Goal: Information Seeking & Learning: Check status

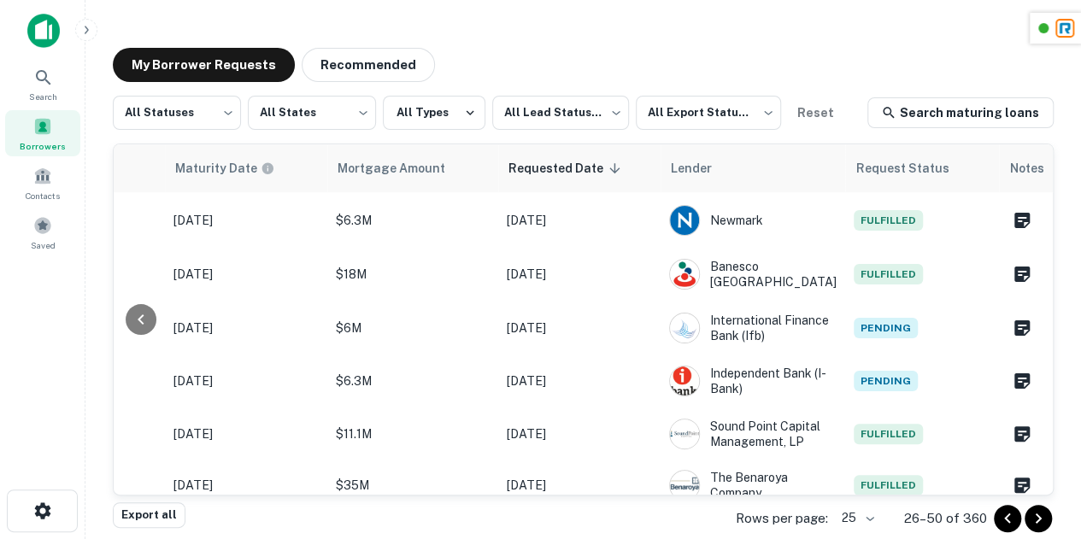
scroll to position [788, 964]
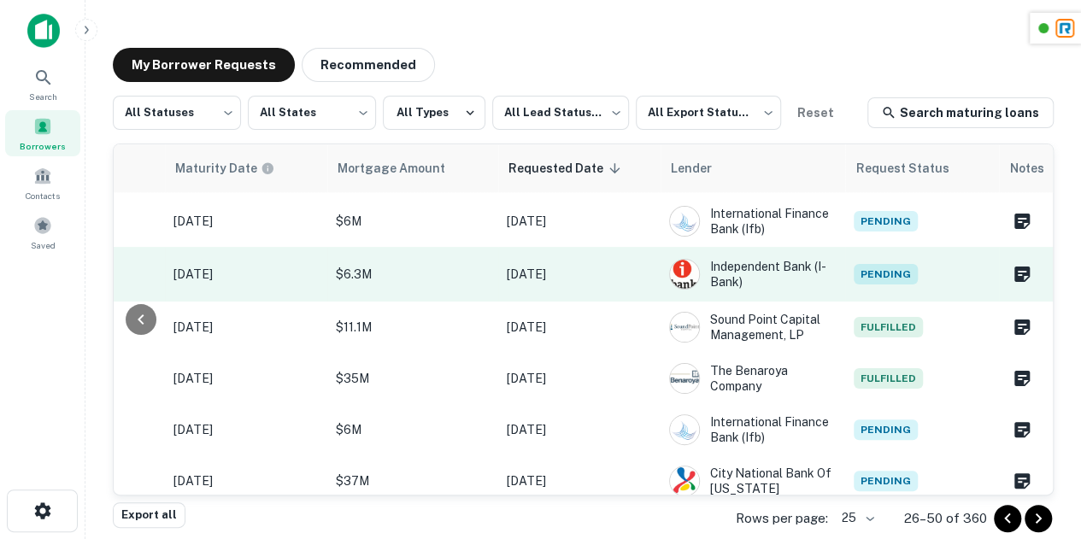
click at [871, 281] on td "Pending" at bounding box center [922, 274] width 154 height 55
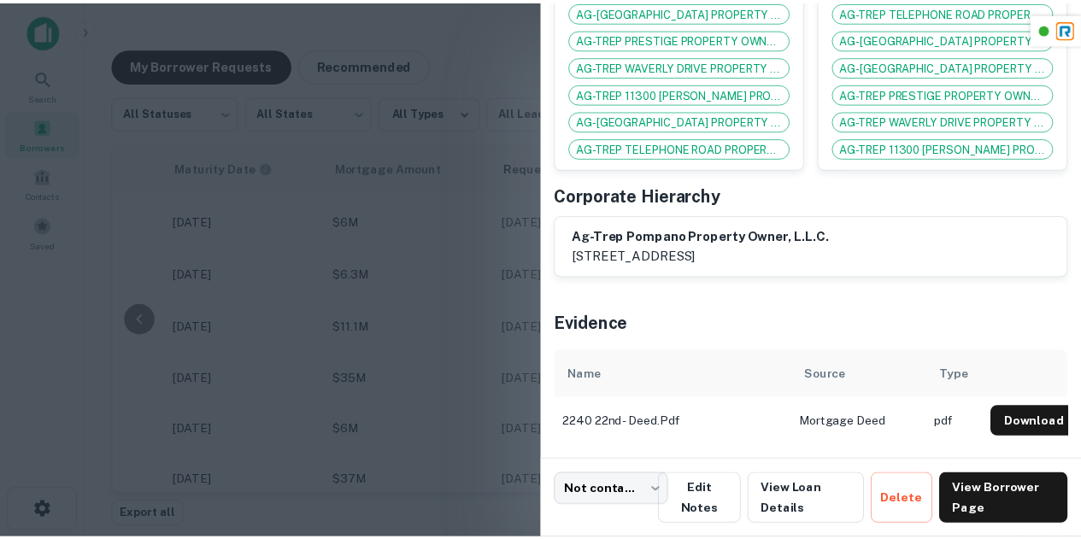
scroll to position [504, 0]
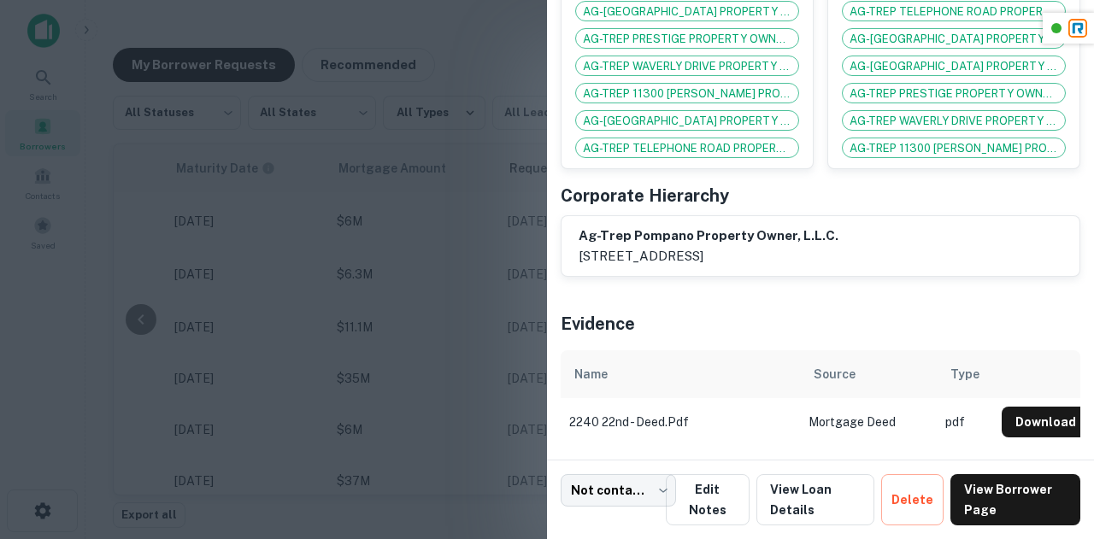
click at [385, 309] on div at bounding box center [547, 269] width 1094 height 539
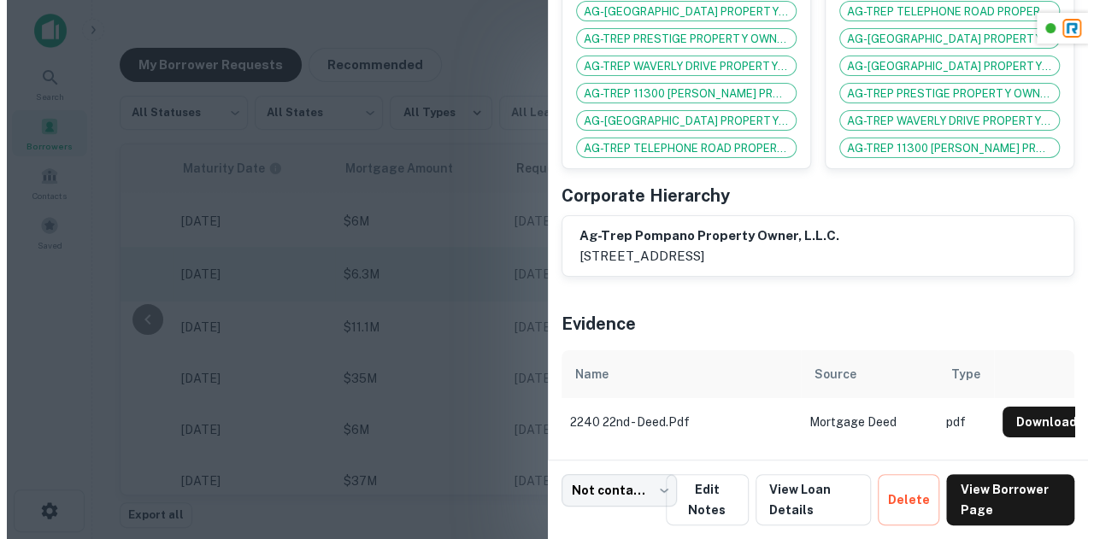
scroll to position [896, 951]
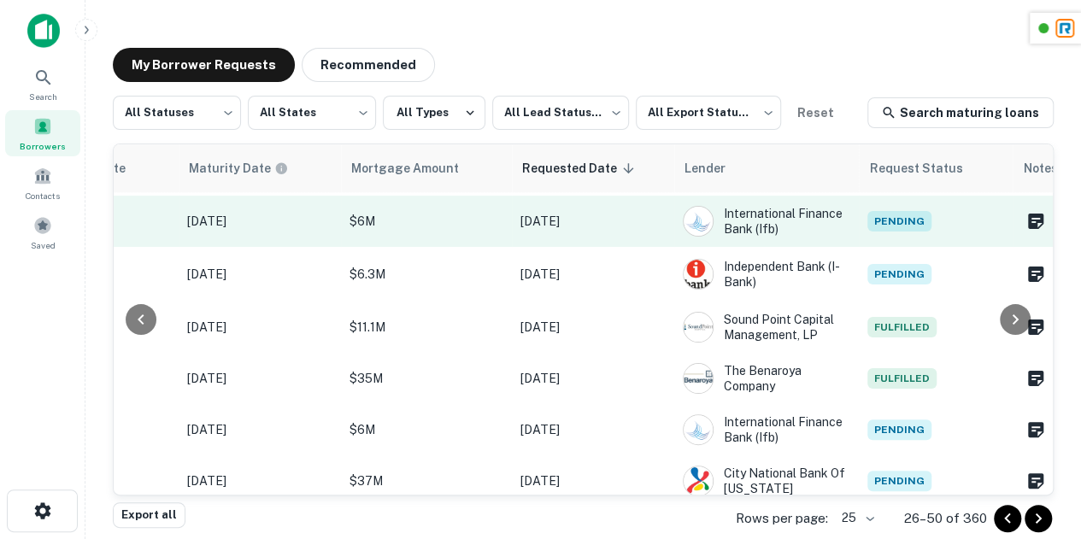
click at [879, 232] on span "Pending" at bounding box center [900, 221] width 64 height 21
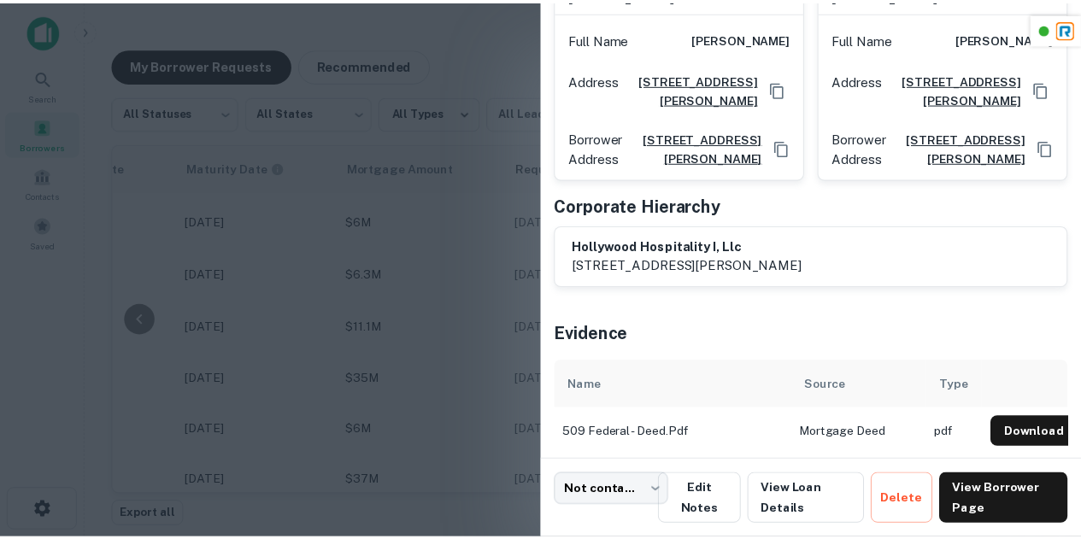
scroll to position [418, 0]
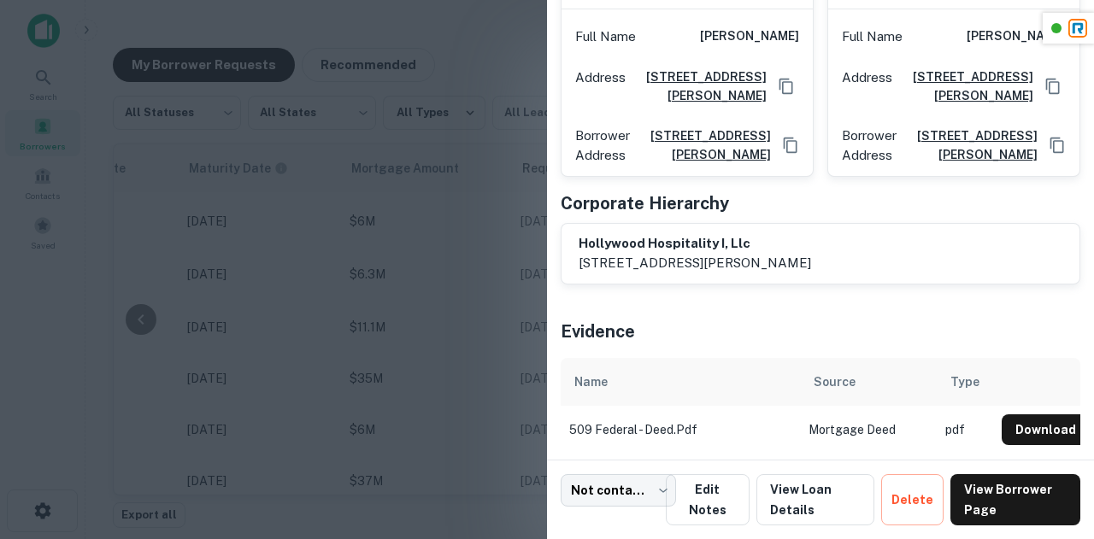
click at [433, 280] on div at bounding box center [547, 269] width 1094 height 539
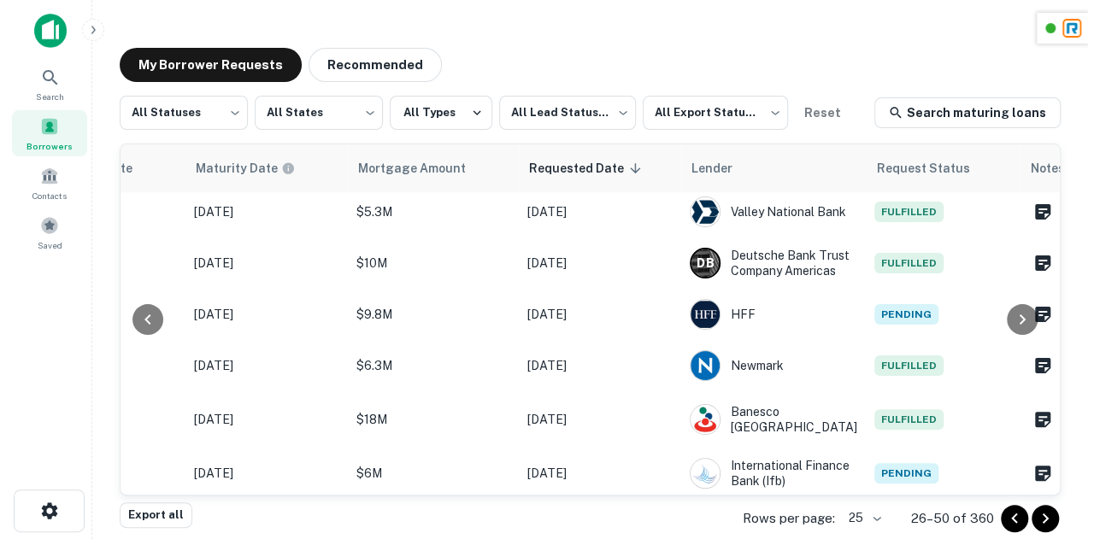
scroll to position [646, 951]
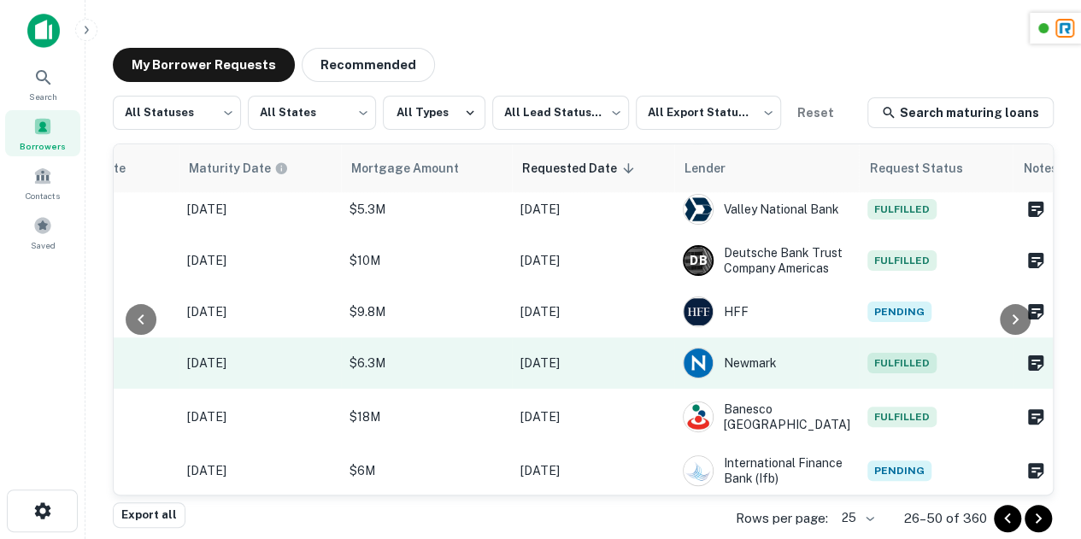
click at [897, 372] on td "Fulfilled" at bounding box center [936, 363] width 154 height 51
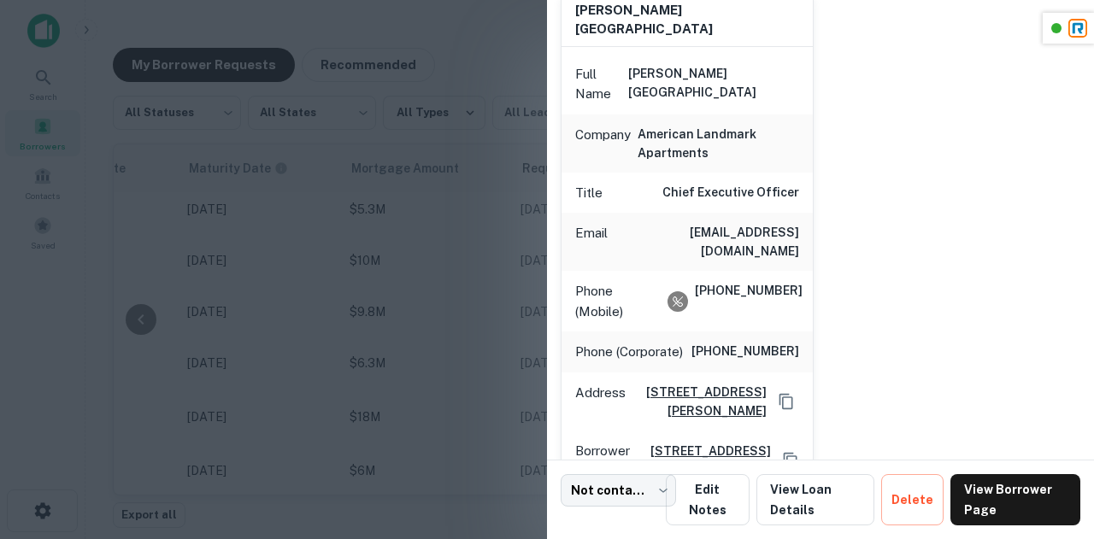
scroll to position [328, 0]
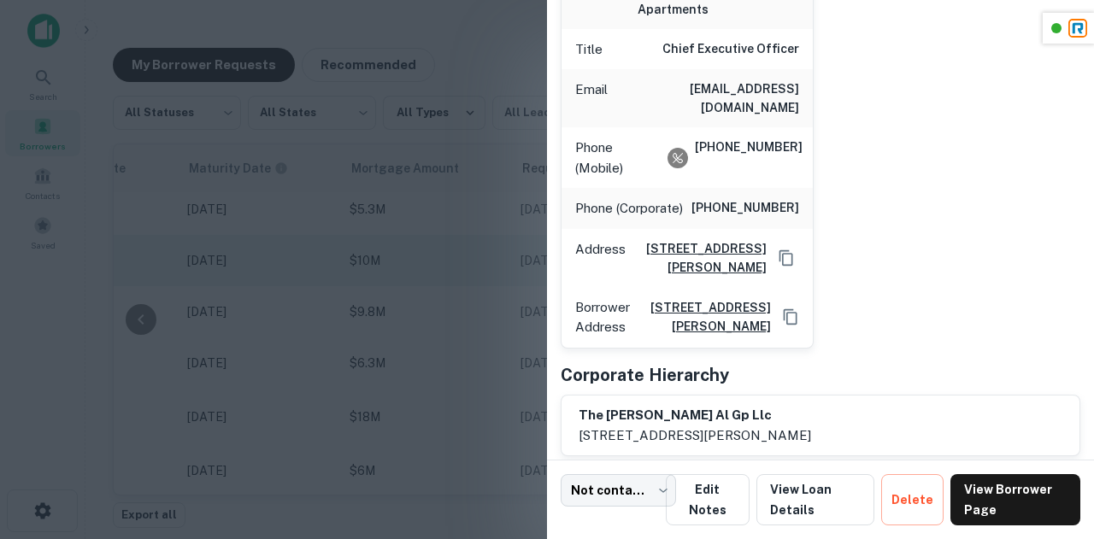
drag, startPoint x: 391, startPoint y: 249, endPoint x: 411, endPoint y: 251, distance: 20.7
click at [391, 249] on div at bounding box center [547, 269] width 1094 height 539
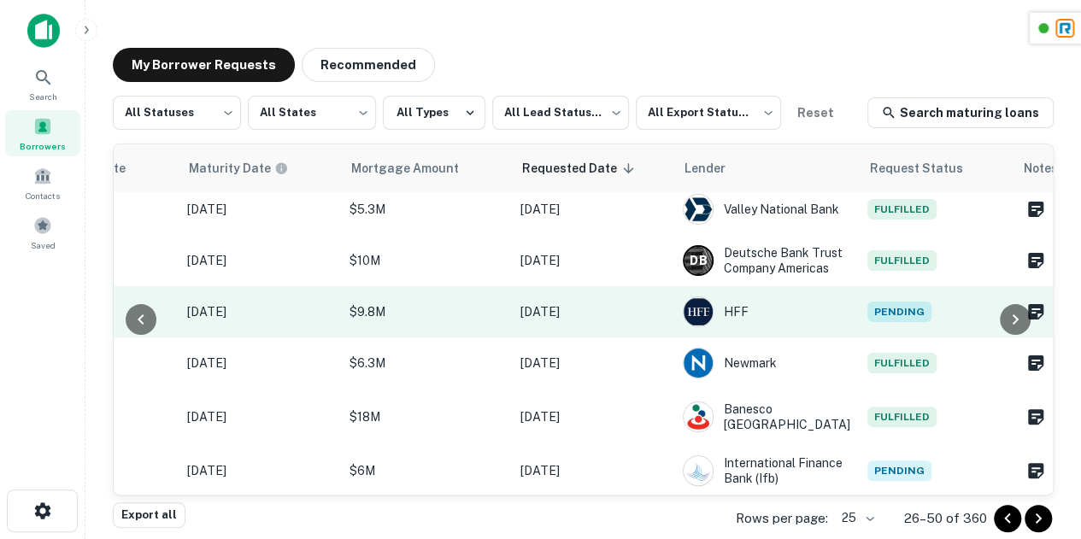
click at [885, 322] on span "Pending" at bounding box center [900, 312] width 64 height 21
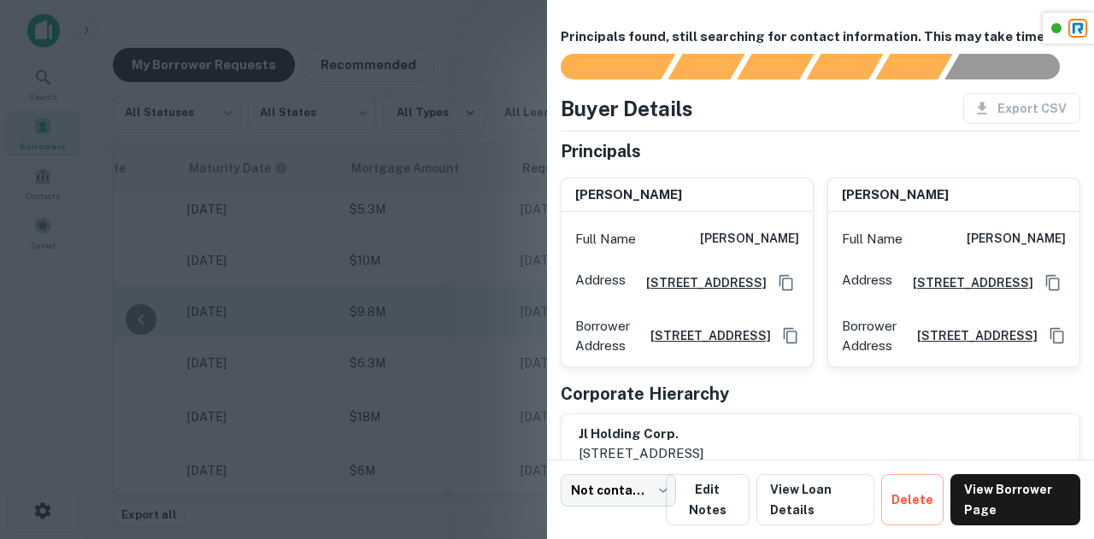
scroll to position [125, 0]
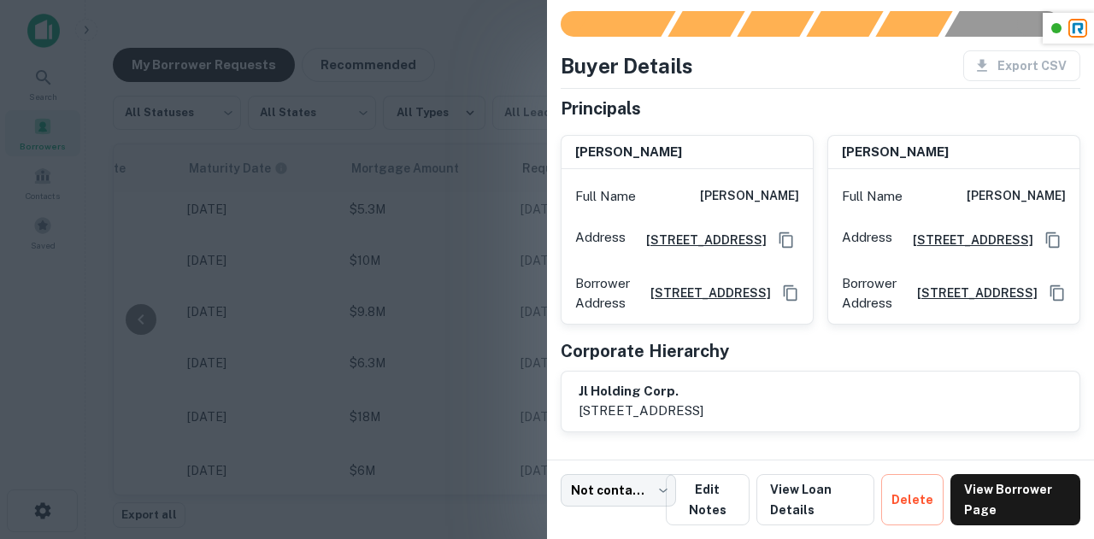
click at [420, 324] on div at bounding box center [547, 269] width 1094 height 539
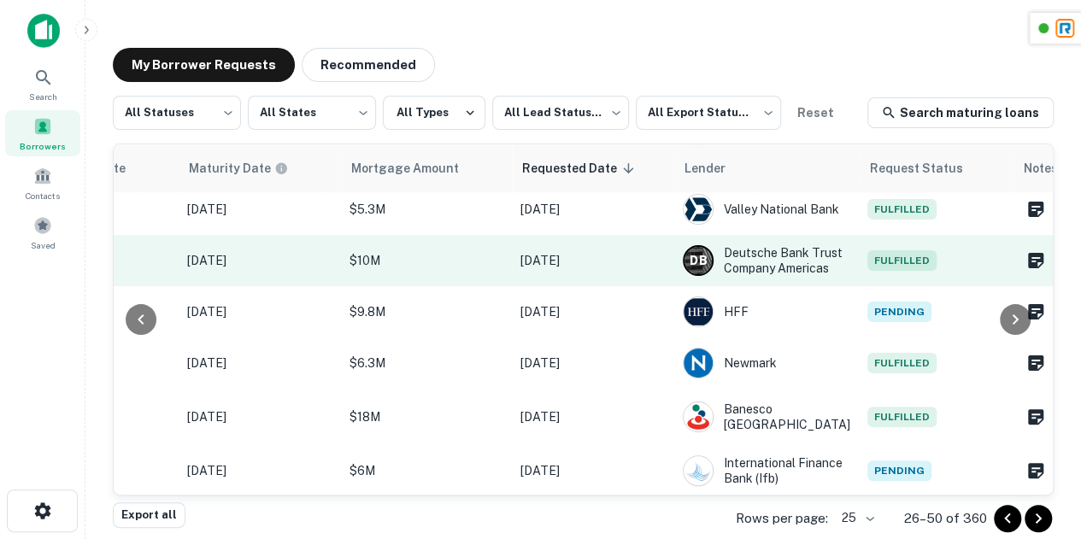
click at [906, 257] on td "Fulfilled" at bounding box center [936, 260] width 154 height 51
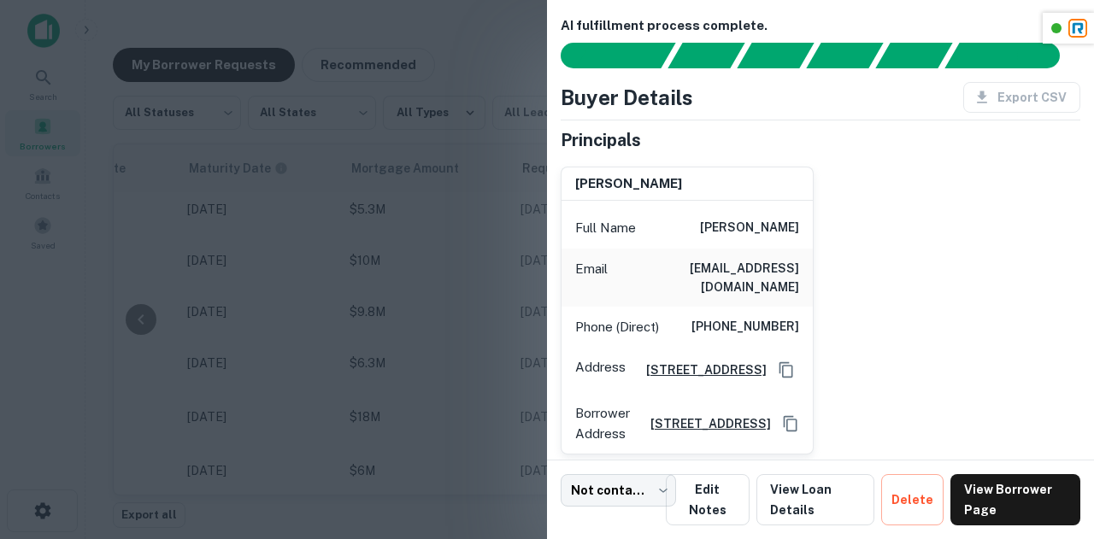
scroll to position [305, 0]
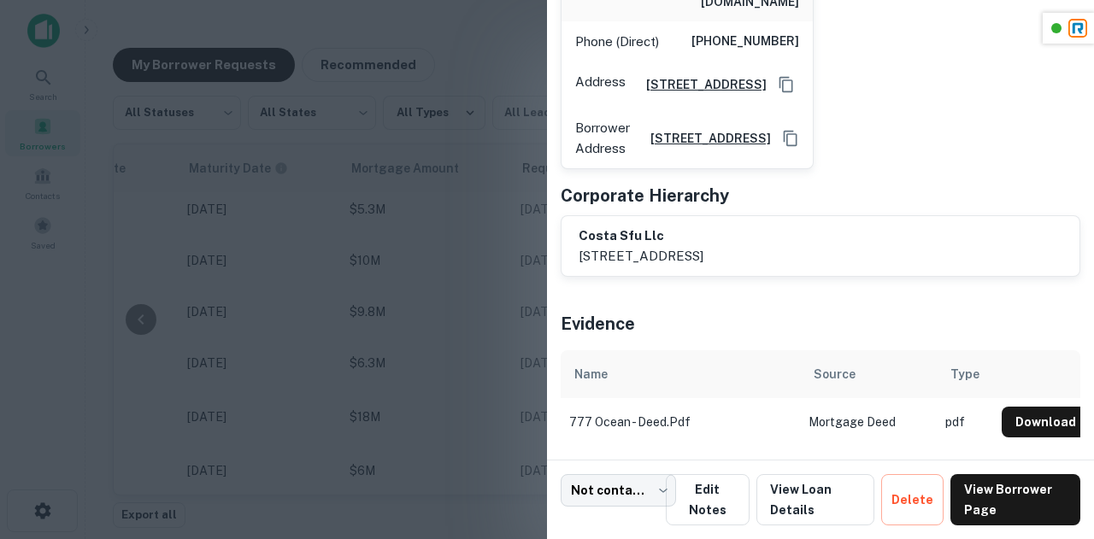
click at [403, 244] on div at bounding box center [547, 269] width 1094 height 539
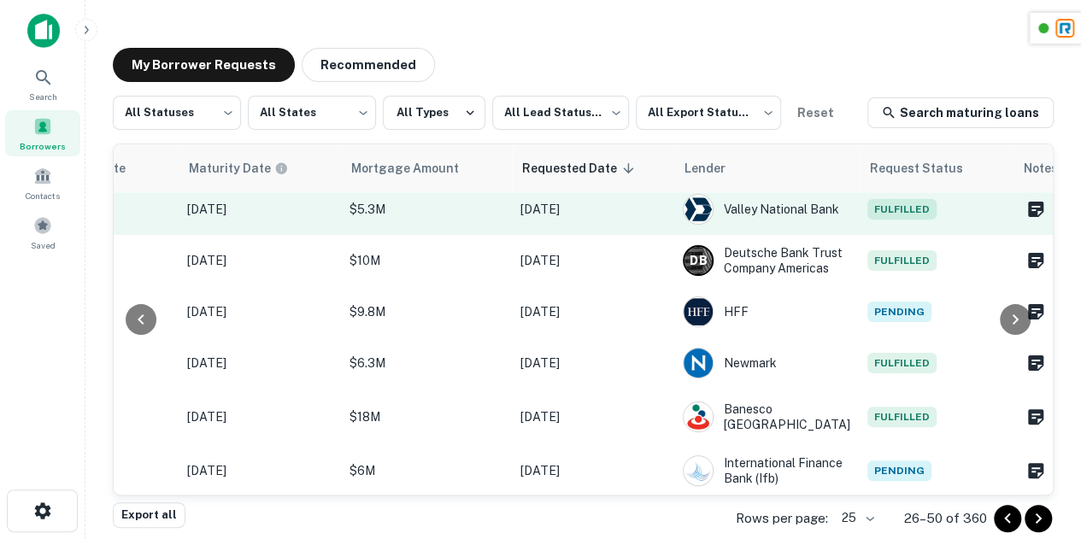
click at [877, 230] on td "Fulfilled" at bounding box center [936, 209] width 154 height 51
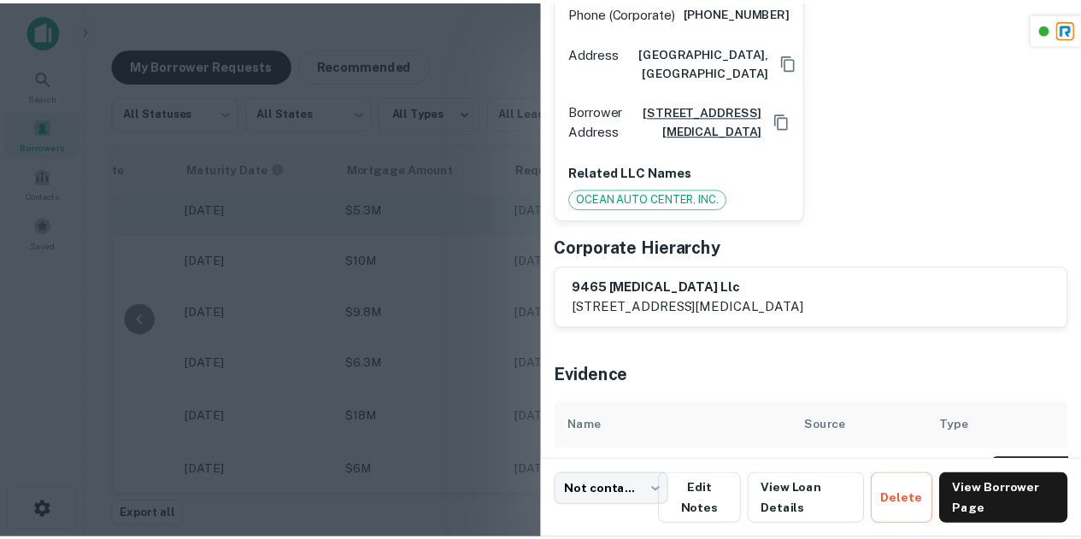
scroll to position [559, 0]
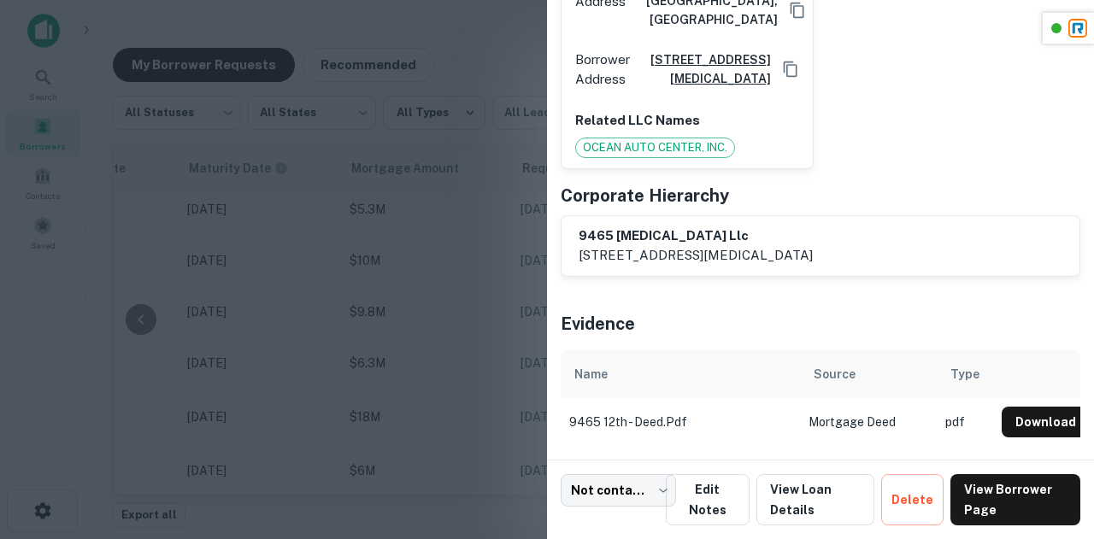
click at [486, 247] on div at bounding box center [547, 269] width 1094 height 539
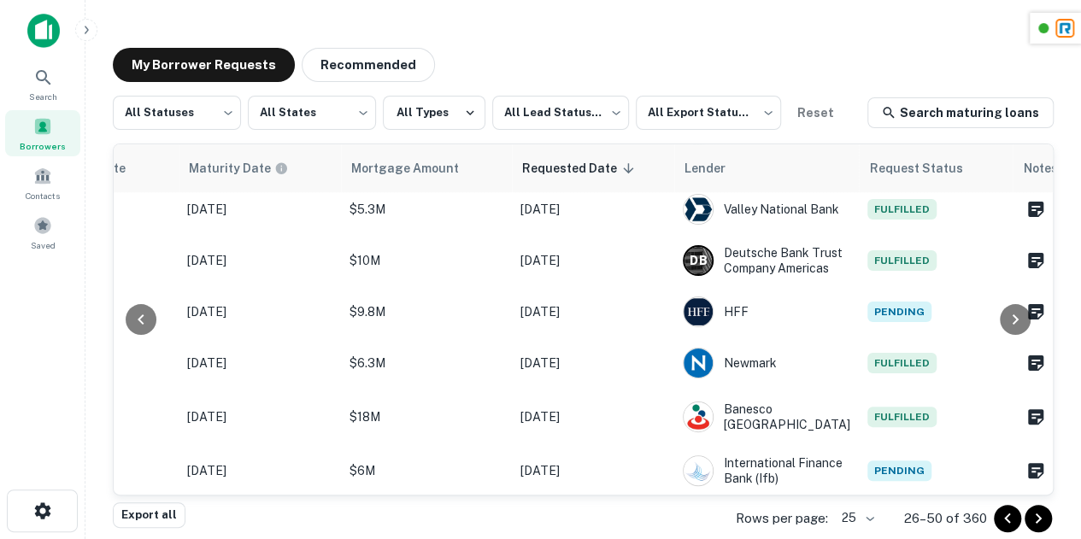
click at [833, 65] on div "My Borrower Requests Recommended" at bounding box center [583, 65] width 941 height 34
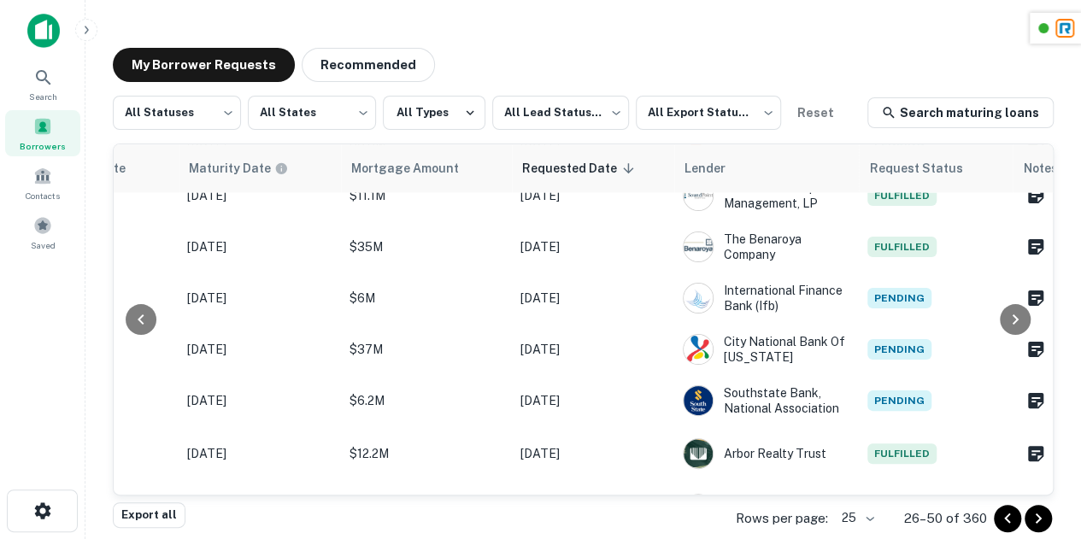
scroll to position [1028, 951]
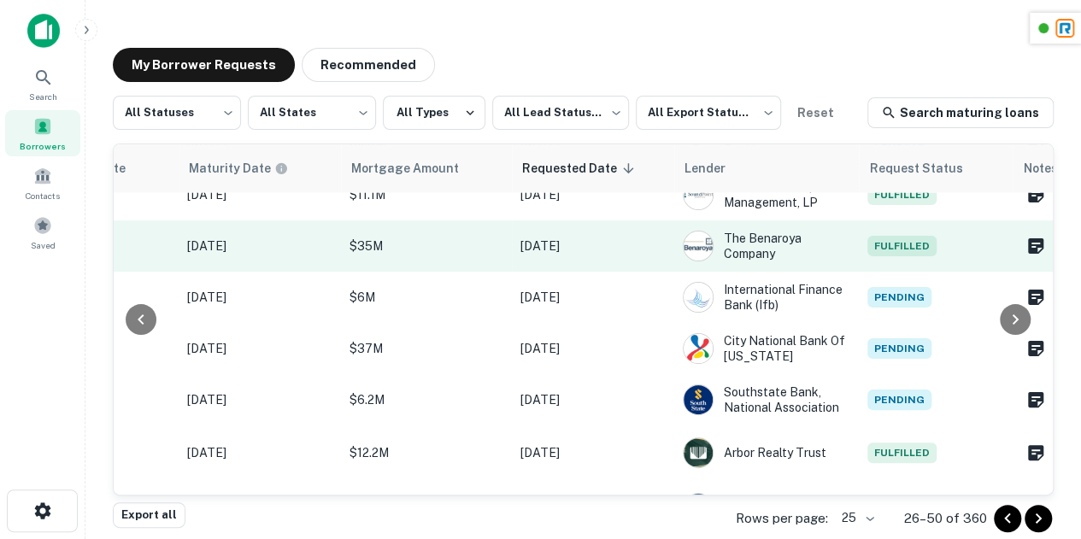
click at [907, 256] on span "Fulfilled" at bounding box center [902, 246] width 69 height 21
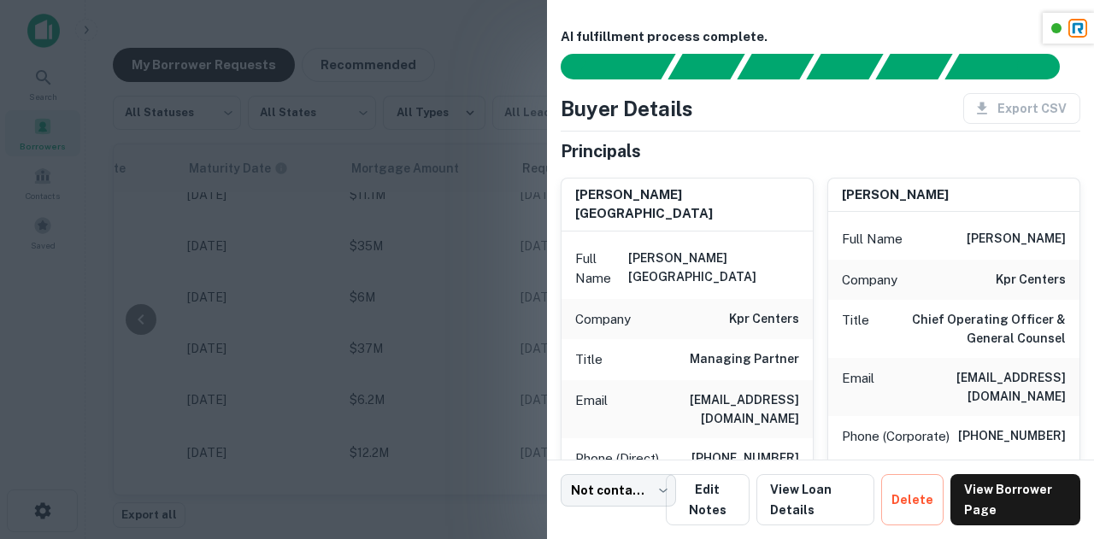
click at [425, 300] on div at bounding box center [547, 269] width 1094 height 539
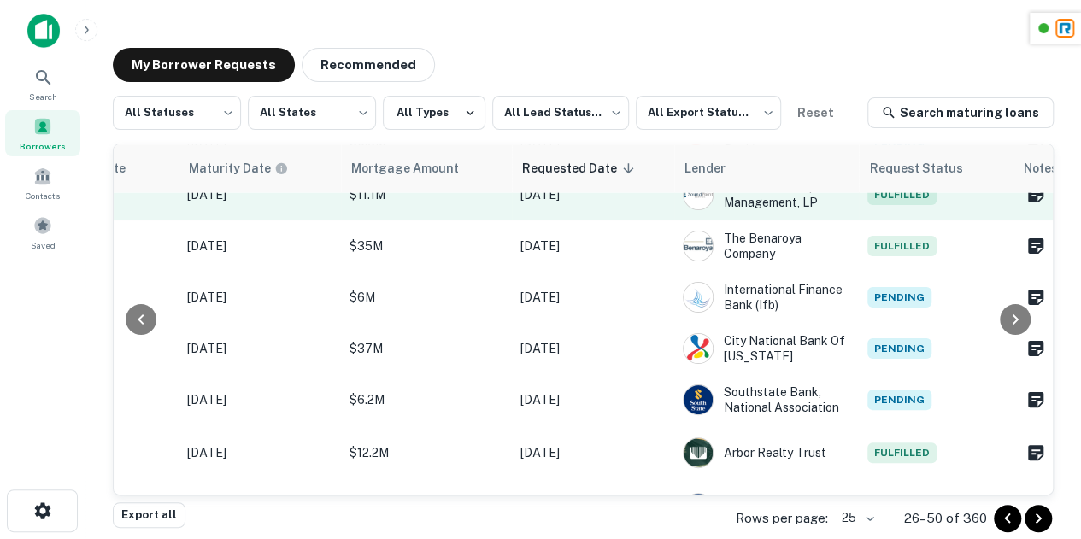
click at [886, 205] on span "Fulfilled" at bounding box center [902, 195] width 69 height 21
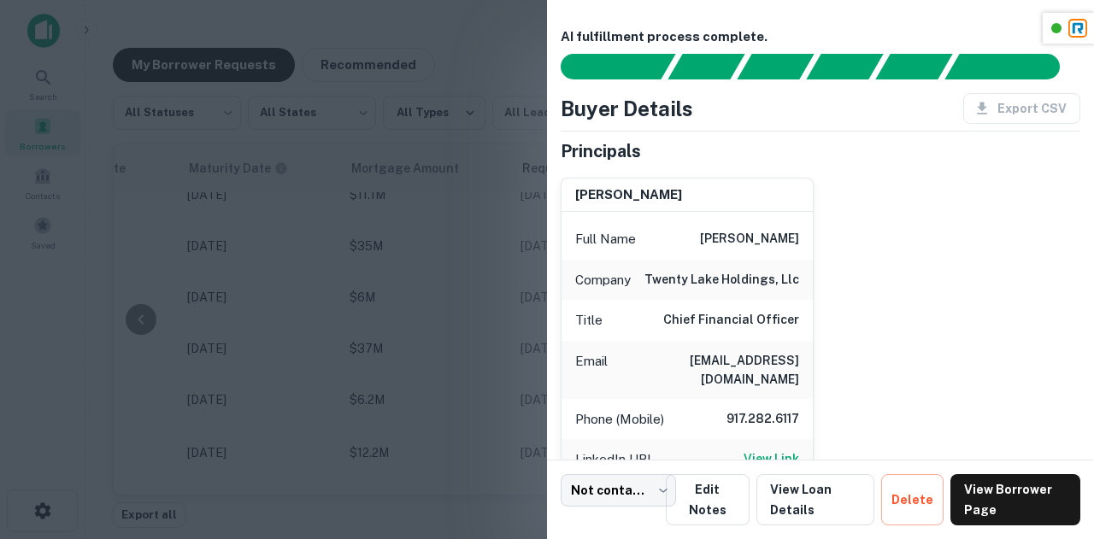
click at [462, 273] on div at bounding box center [547, 269] width 1094 height 539
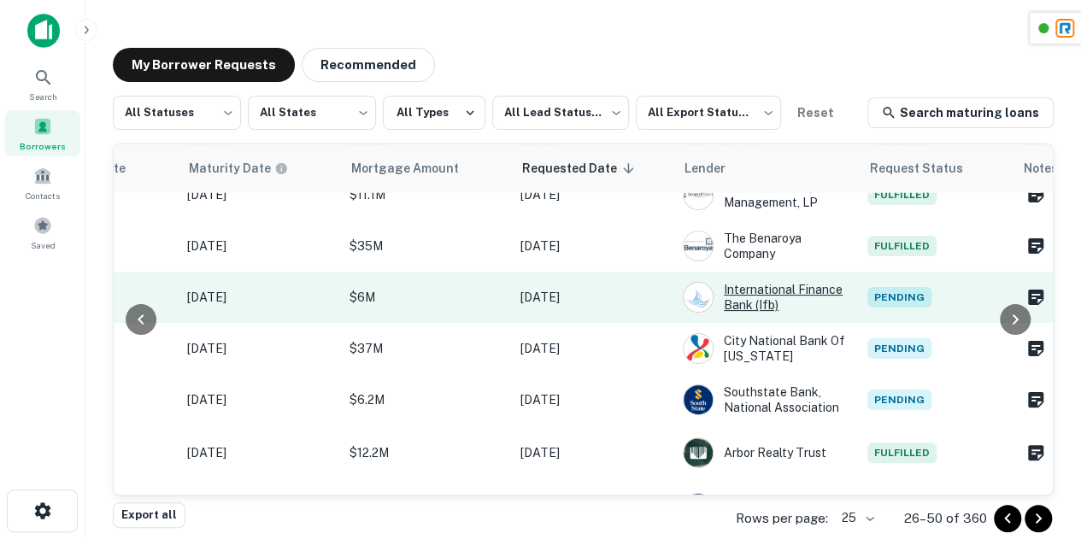
scroll to position [1137, 951]
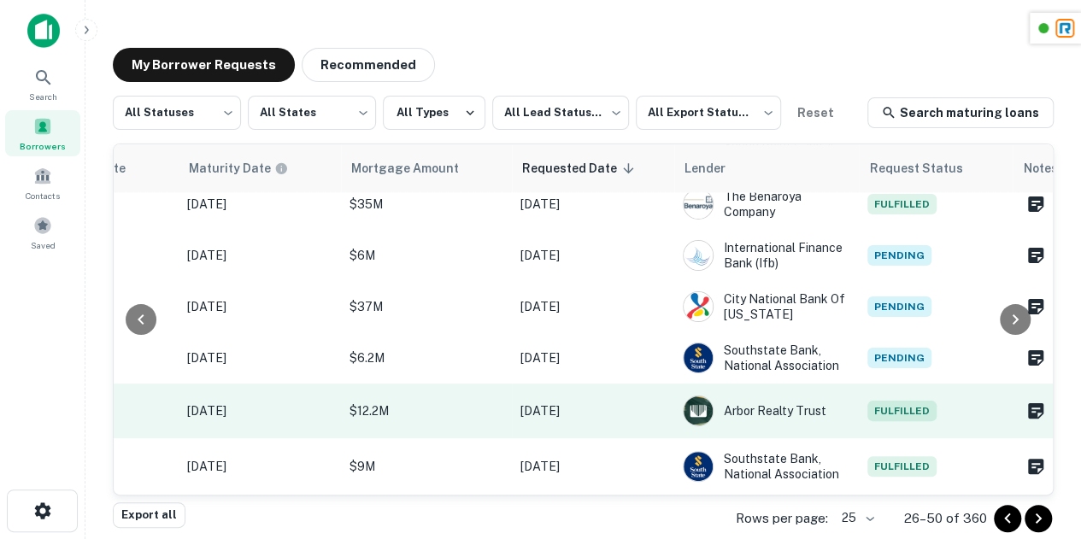
click at [884, 401] on span "Fulfilled" at bounding box center [902, 411] width 69 height 21
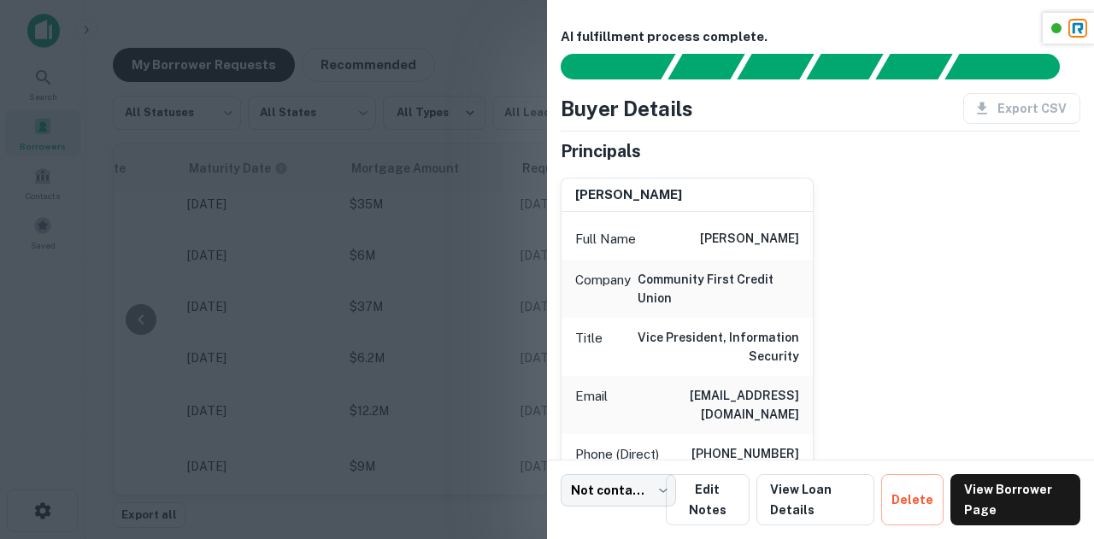
click at [456, 356] on div at bounding box center [547, 269] width 1094 height 539
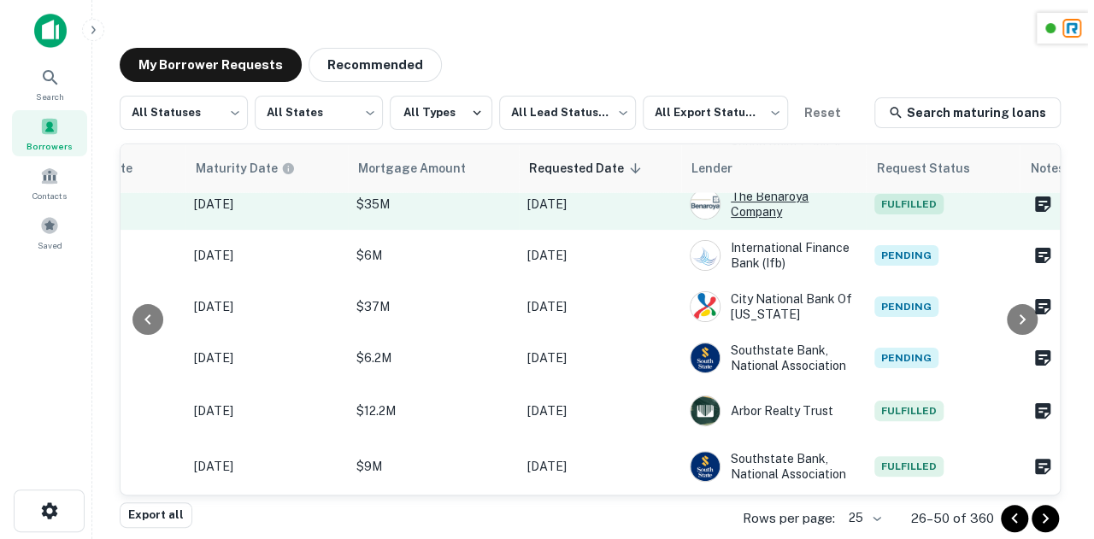
scroll to position [1096, 951]
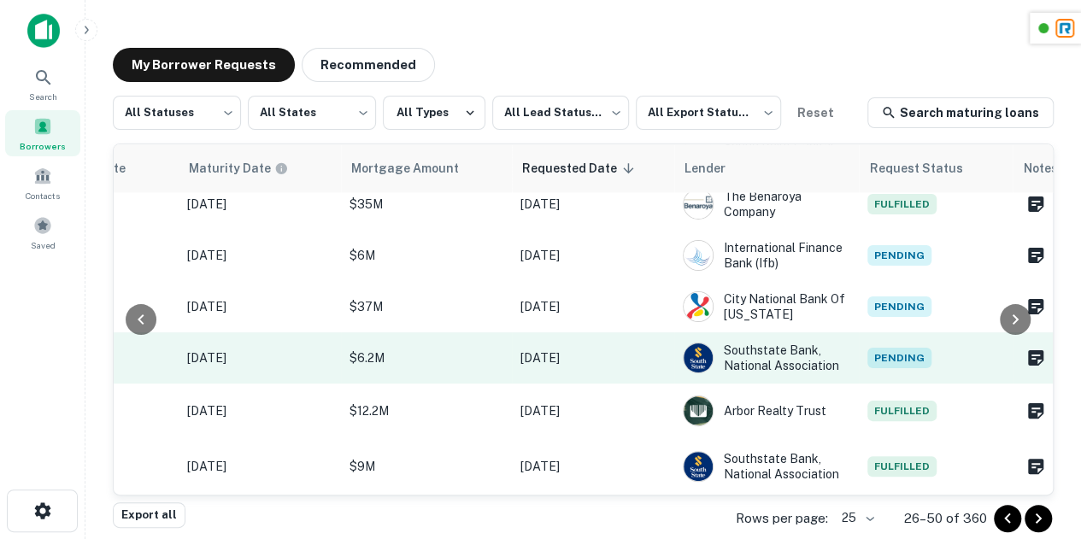
click at [879, 368] on span "Pending" at bounding box center [900, 358] width 64 height 21
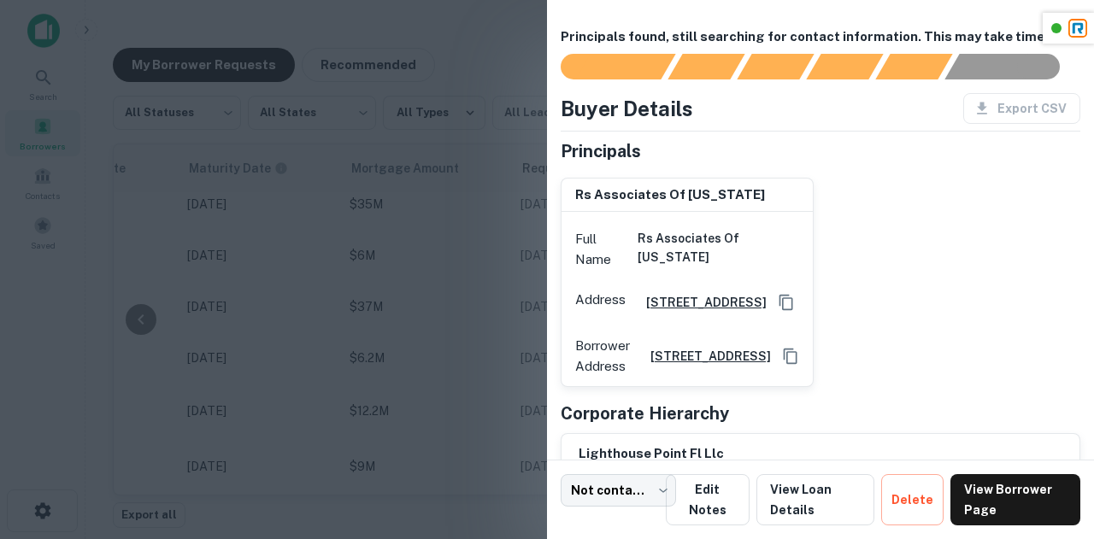
scroll to position [87, 0]
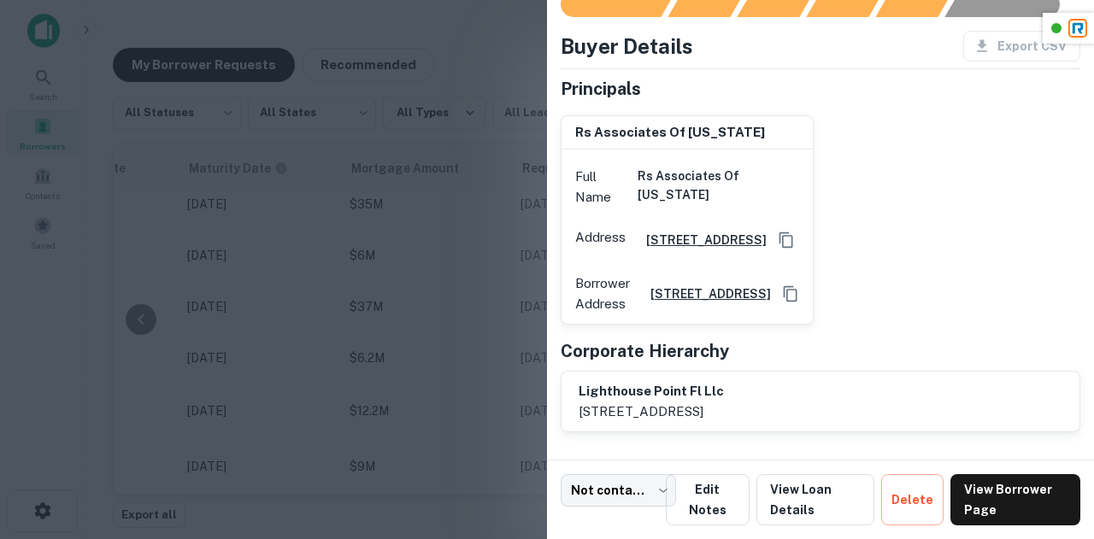
click at [415, 321] on div at bounding box center [547, 269] width 1094 height 539
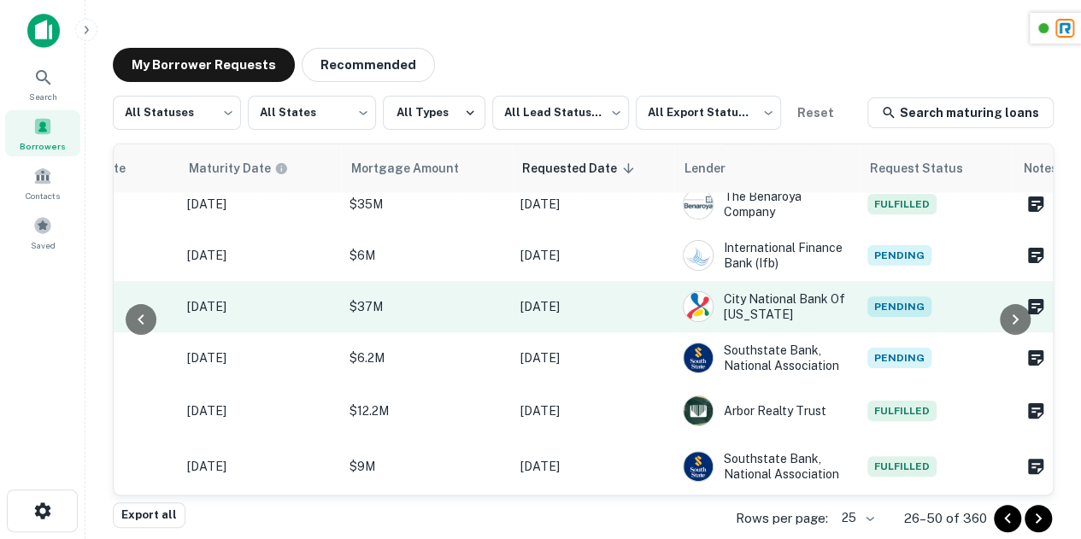
click at [884, 324] on td "Pending" at bounding box center [936, 306] width 154 height 51
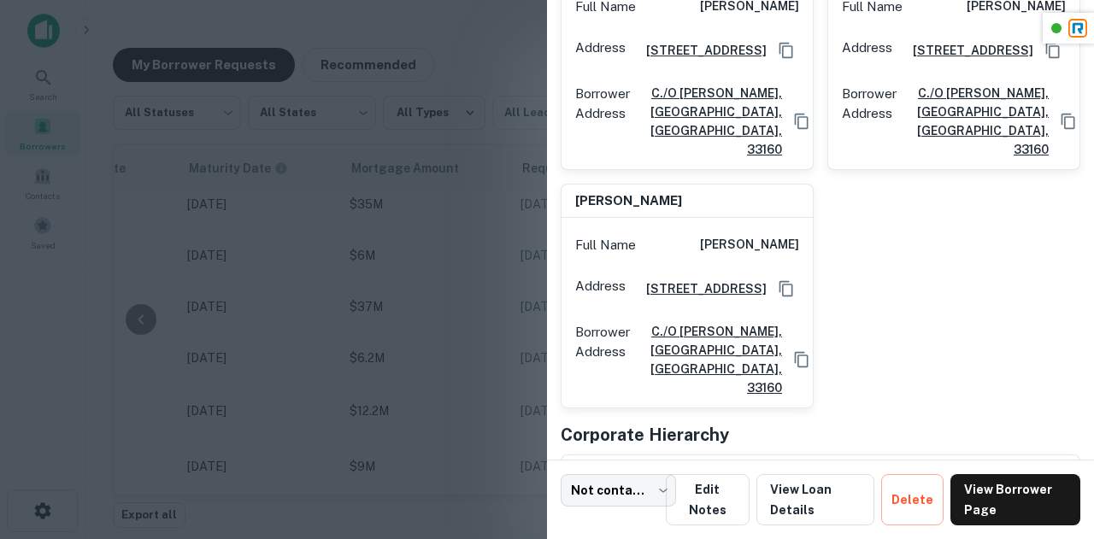
scroll to position [337, 0]
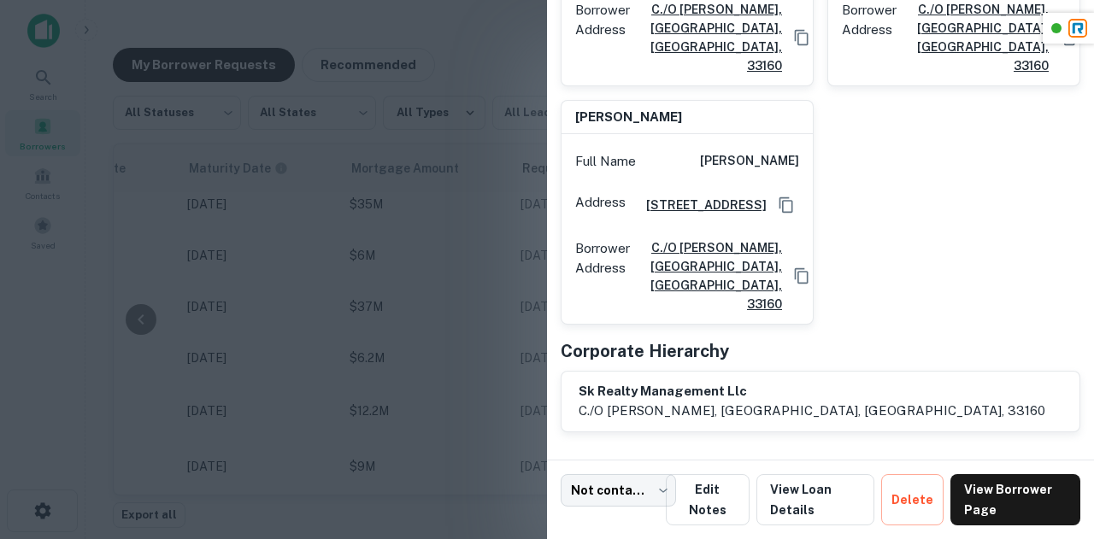
click at [422, 258] on div at bounding box center [547, 269] width 1094 height 539
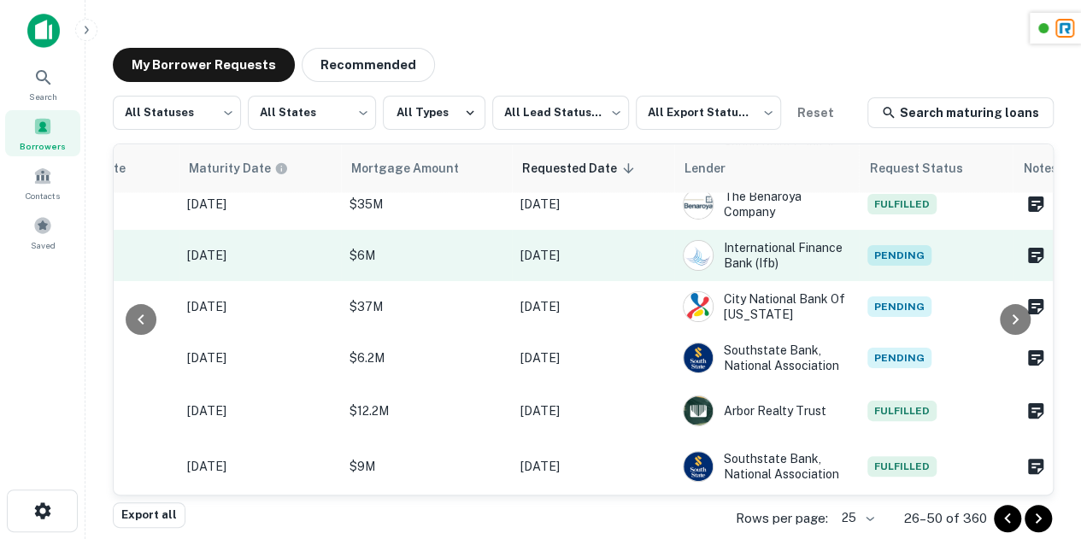
click at [859, 248] on td "Pending" at bounding box center [936, 255] width 154 height 51
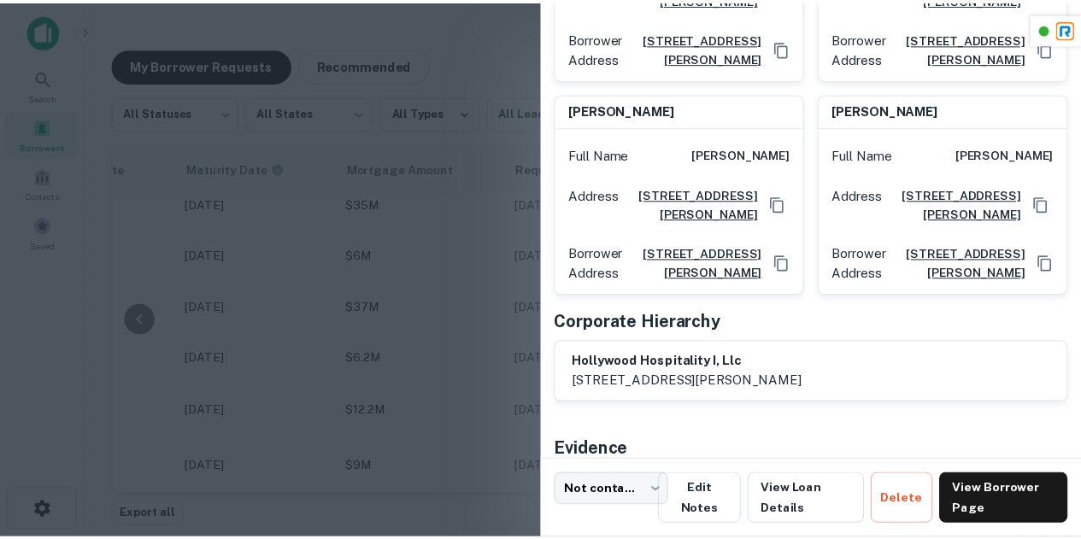
scroll to position [301, 0]
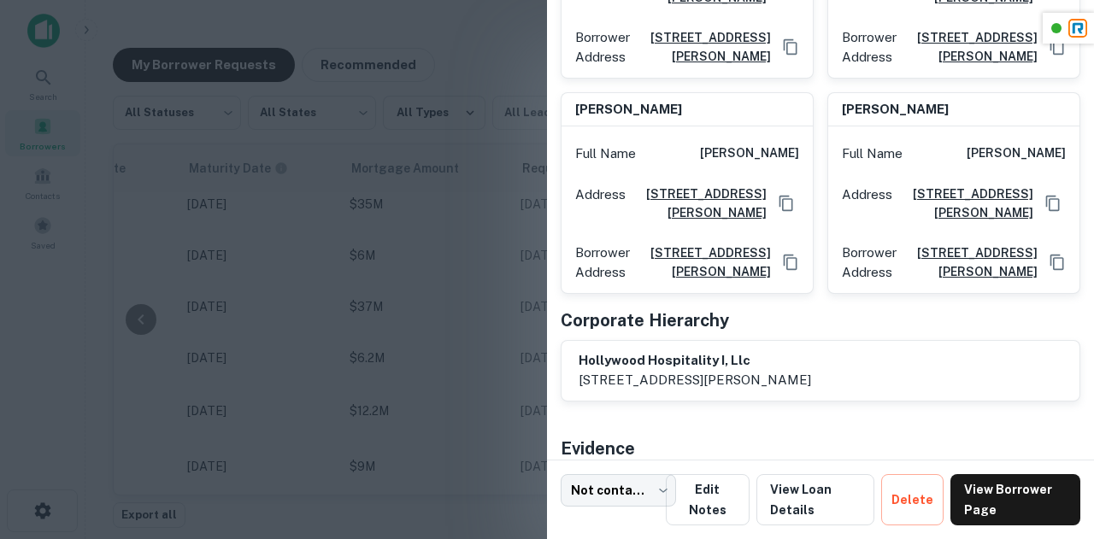
click at [455, 227] on div at bounding box center [547, 269] width 1094 height 539
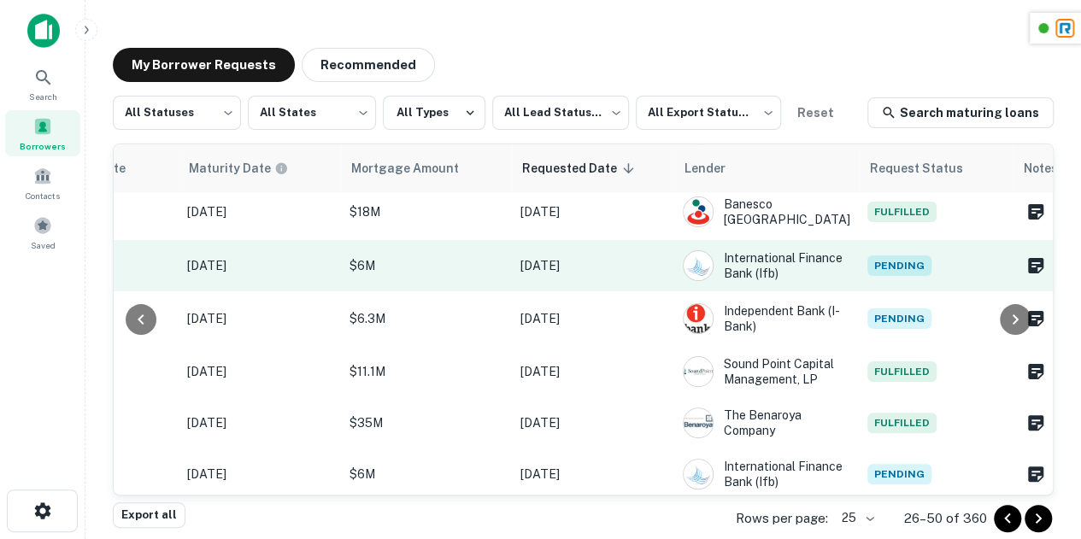
scroll to position [851, 951]
click at [887, 277] on span "Pending" at bounding box center [900, 266] width 64 height 21
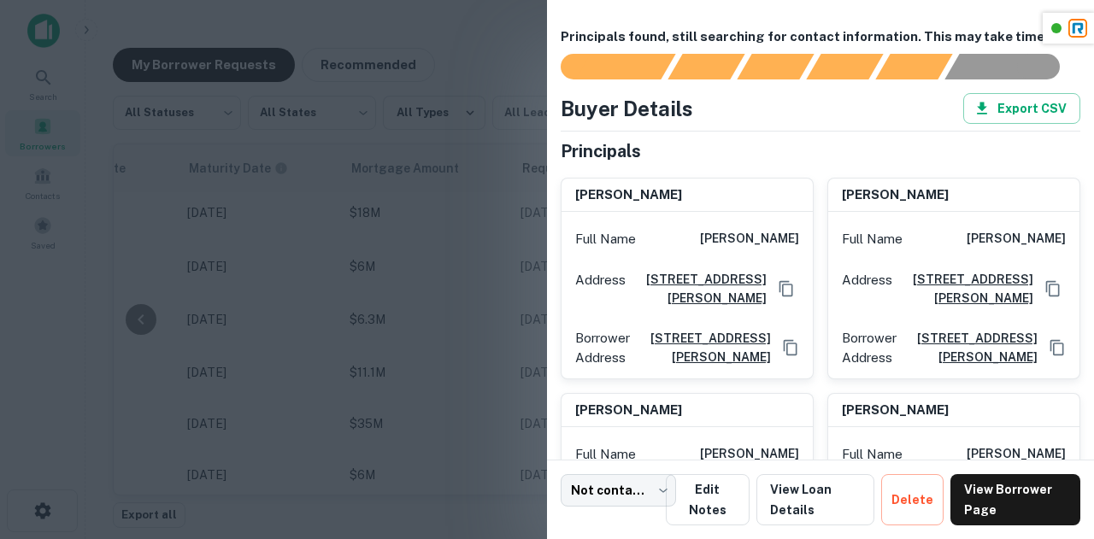
click at [426, 265] on div at bounding box center [547, 269] width 1094 height 539
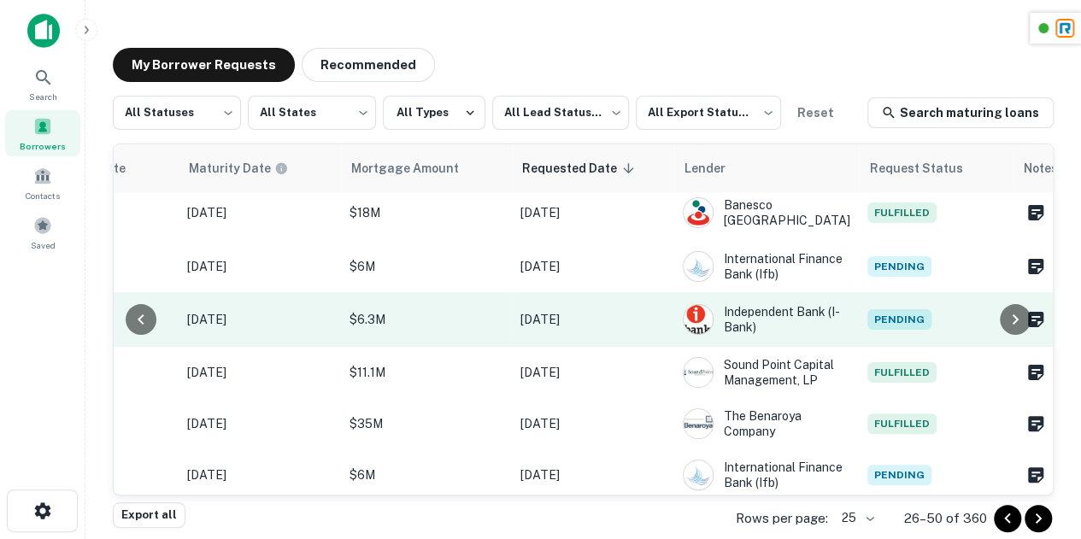
click at [886, 327] on td "Pending" at bounding box center [936, 319] width 154 height 55
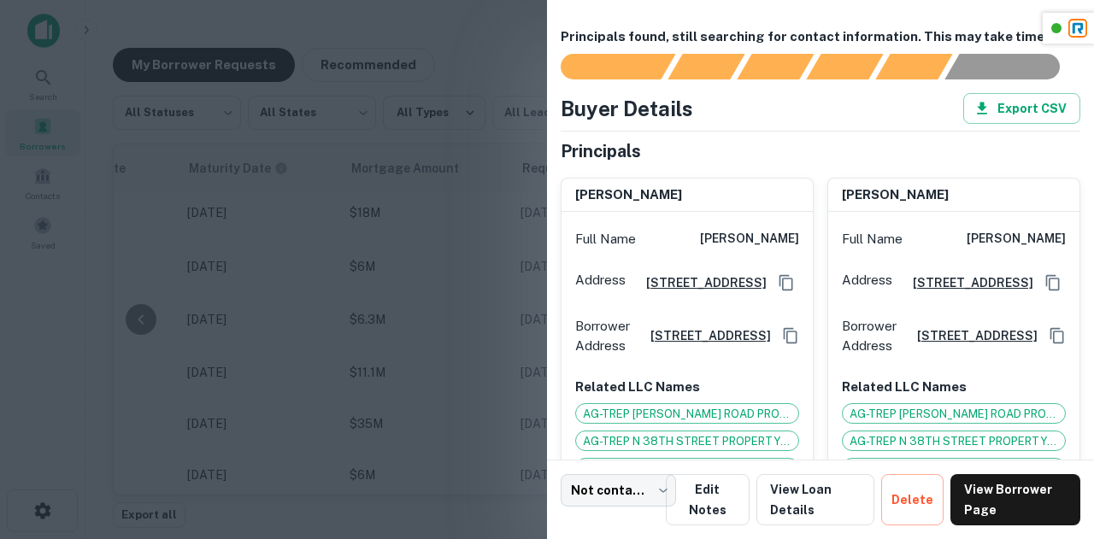
click at [417, 280] on div at bounding box center [547, 269] width 1094 height 539
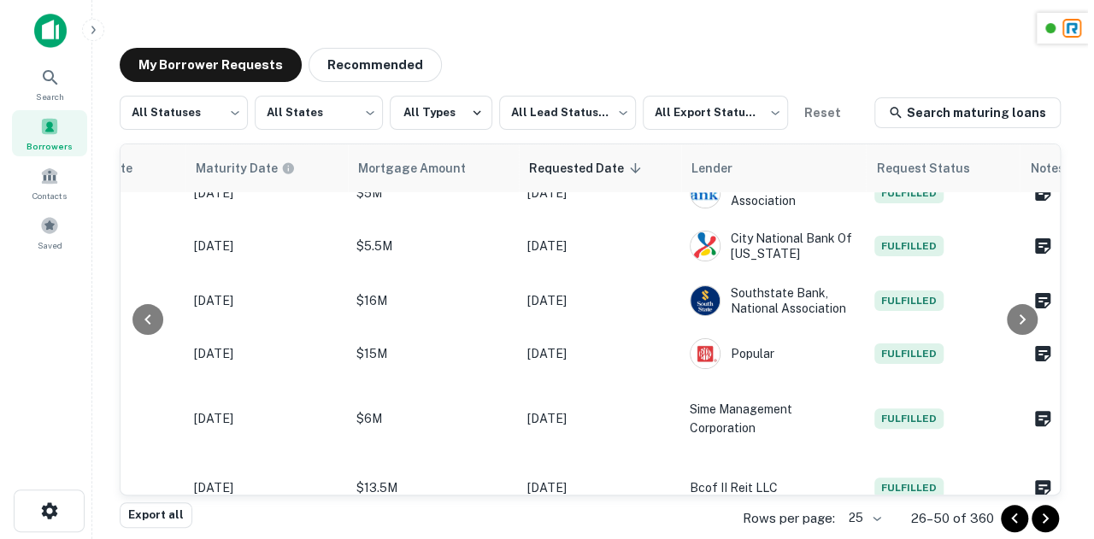
scroll to position [0, 951]
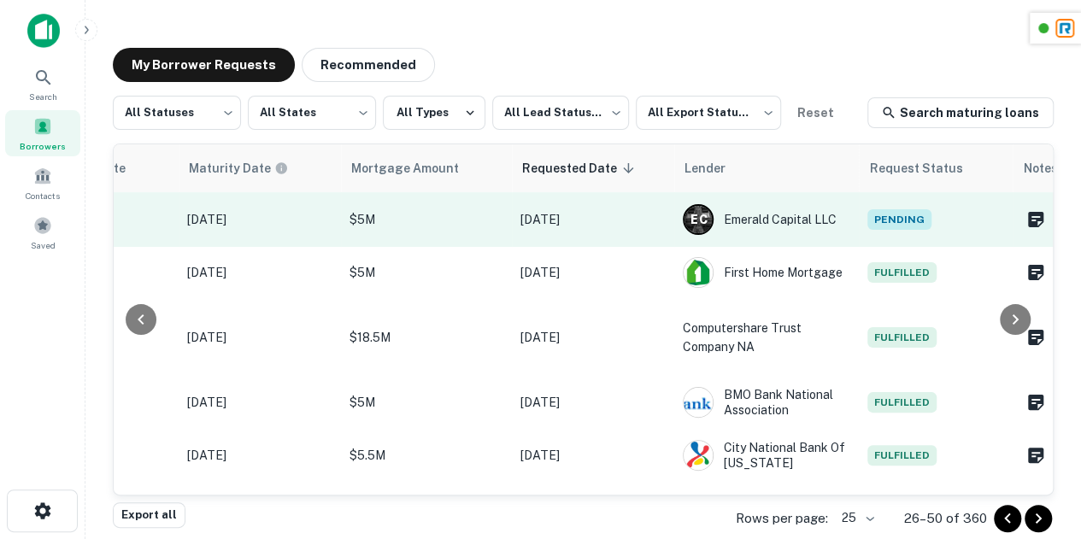
click at [868, 216] on span "Pending" at bounding box center [900, 219] width 64 height 21
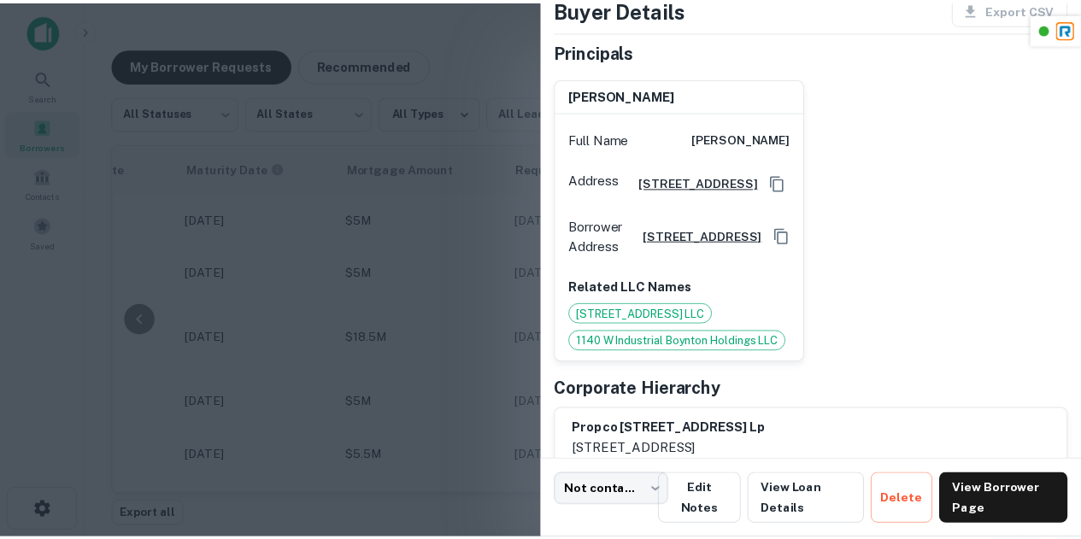
scroll to position [101, 0]
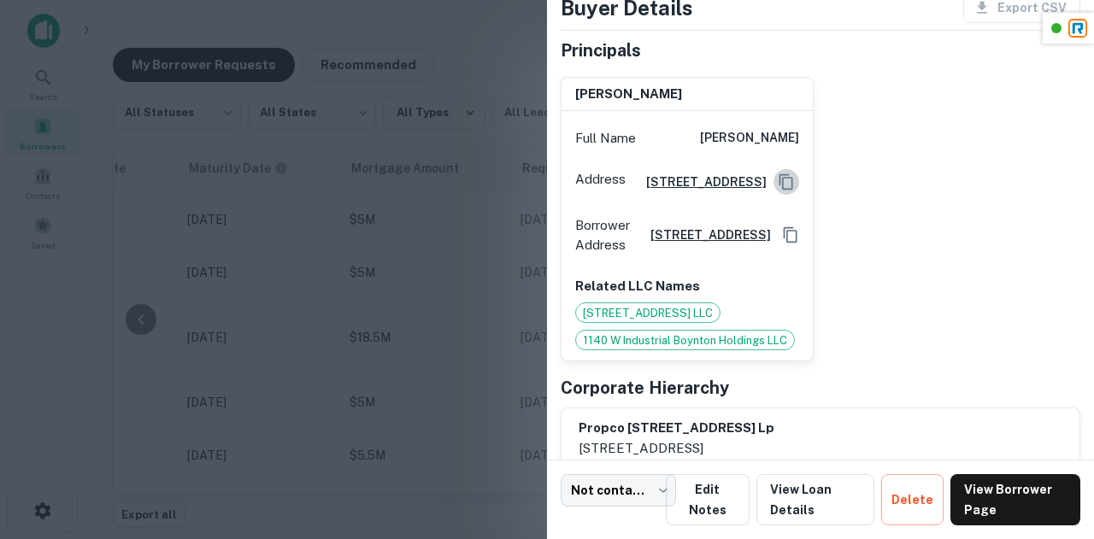
click at [784, 191] on icon "Copy Address" at bounding box center [786, 182] width 17 height 17
click at [386, 188] on div at bounding box center [547, 269] width 1094 height 539
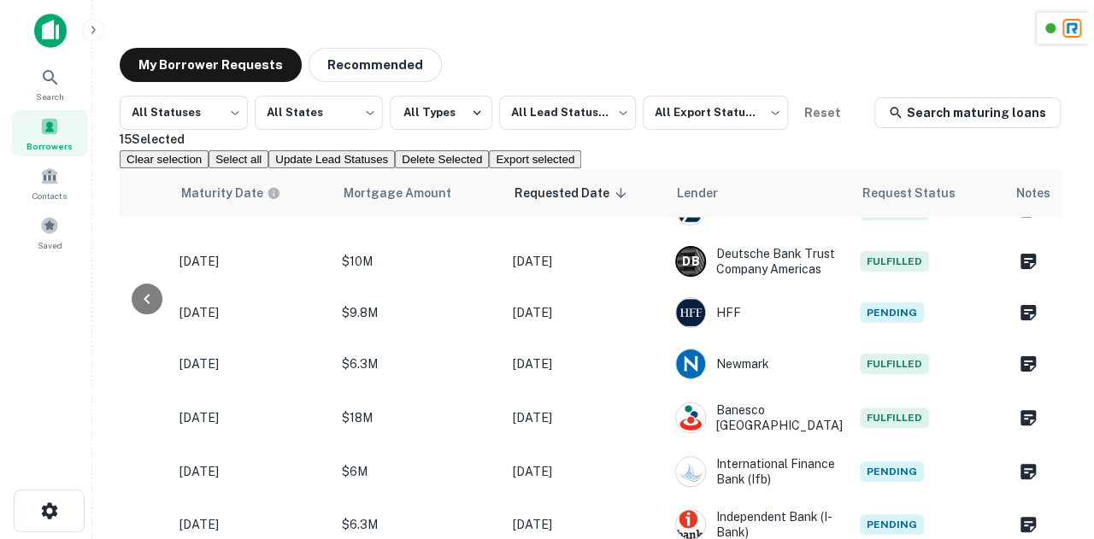
scroll to position [696, 964]
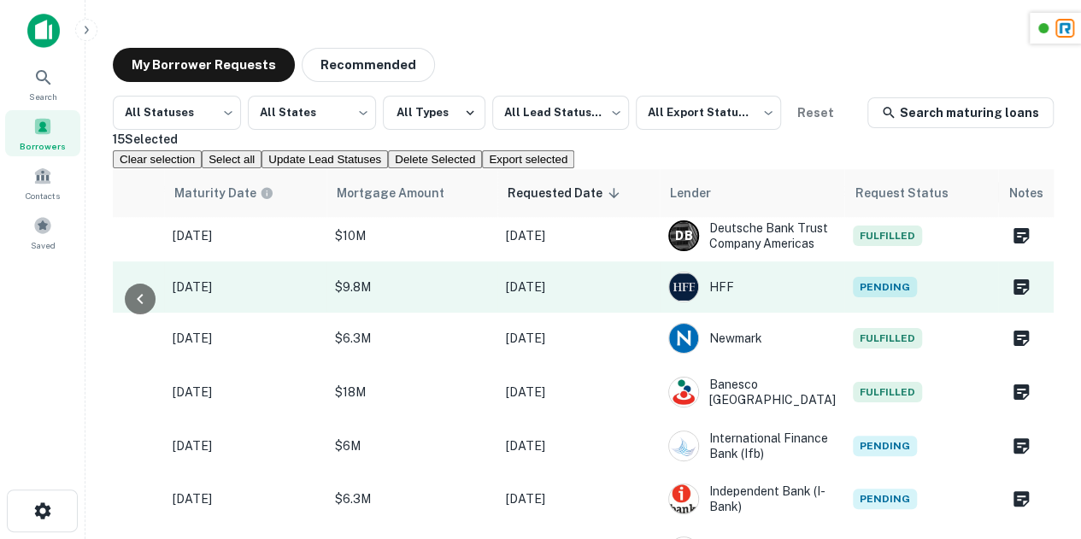
click at [881, 297] on span "Pending" at bounding box center [885, 287] width 64 height 21
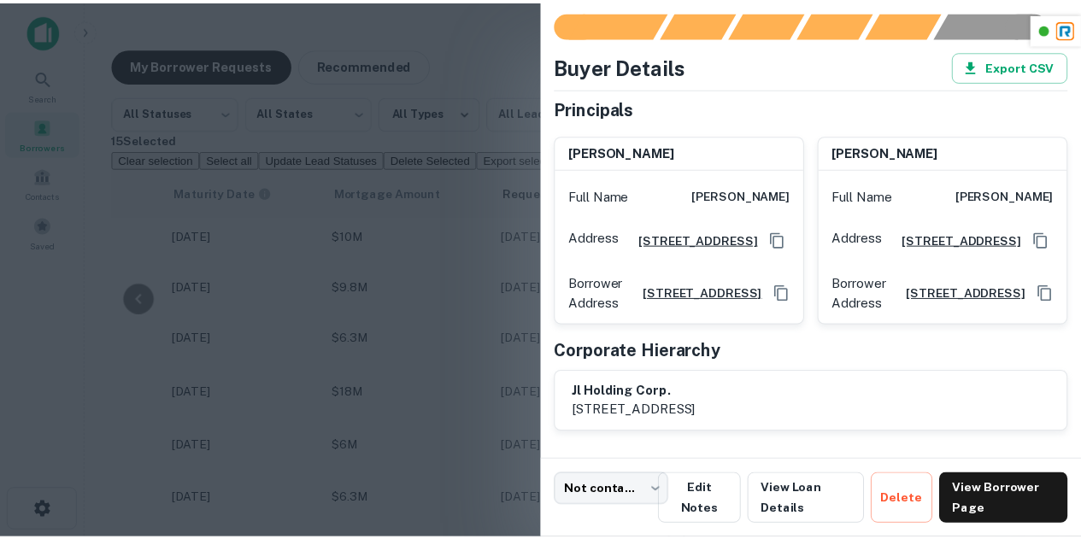
scroll to position [124, 0]
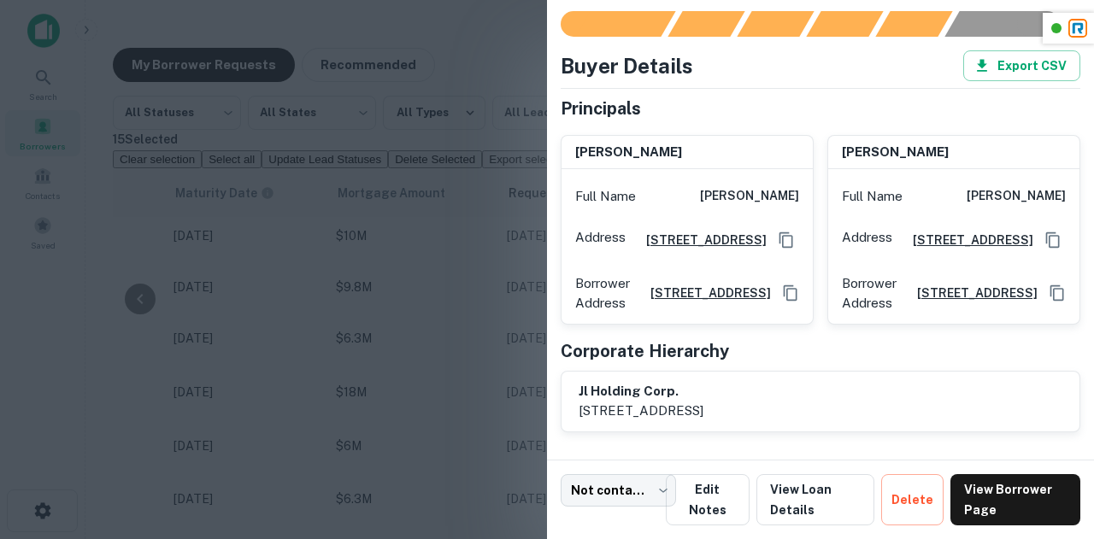
click at [627, 143] on h6 "joseph tomberg" at bounding box center [628, 153] width 107 height 20
click at [772, 96] on div "Principals" at bounding box center [821, 109] width 520 height 26
click at [485, 74] on div at bounding box center [547, 269] width 1094 height 539
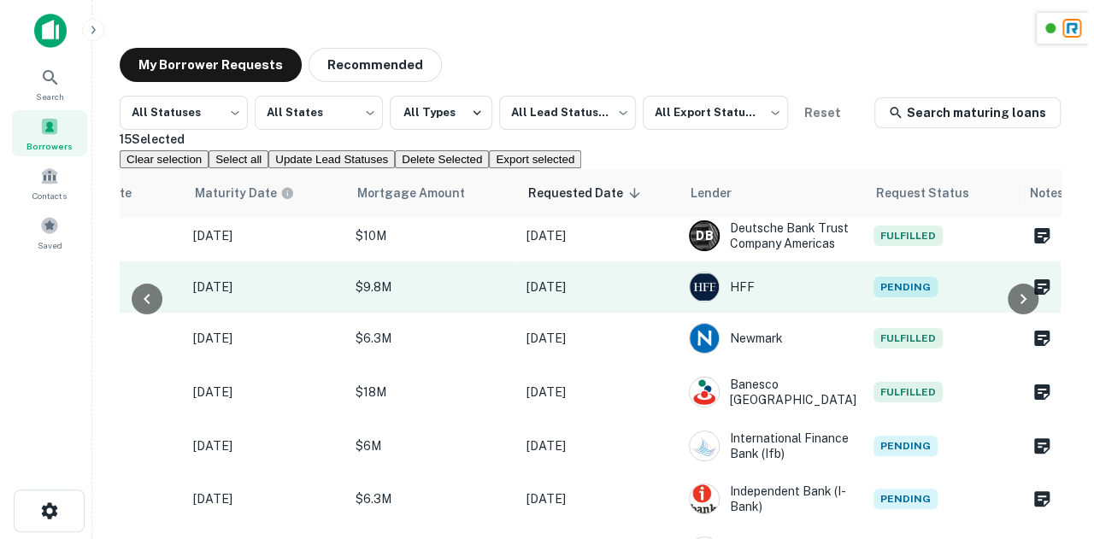
scroll to position [0, 951]
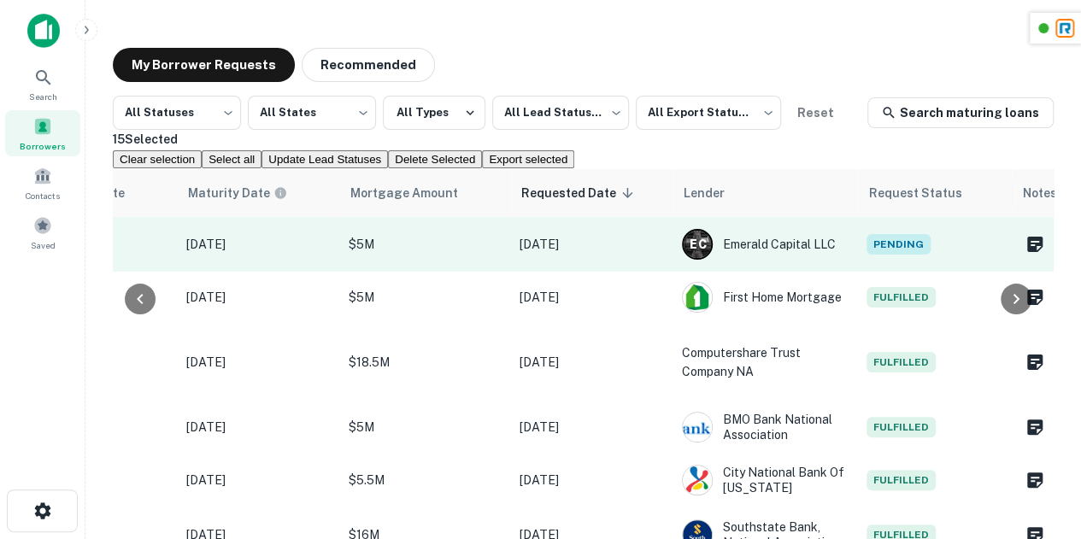
click at [903, 255] on span "Pending" at bounding box center [899, 244] width 64 height 21
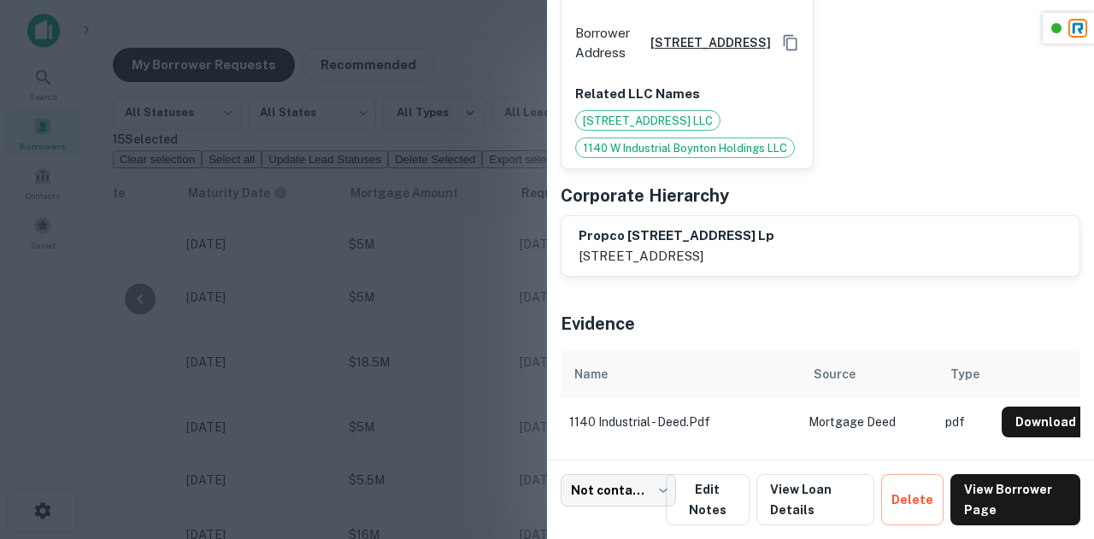
scroll to position [0, 0]
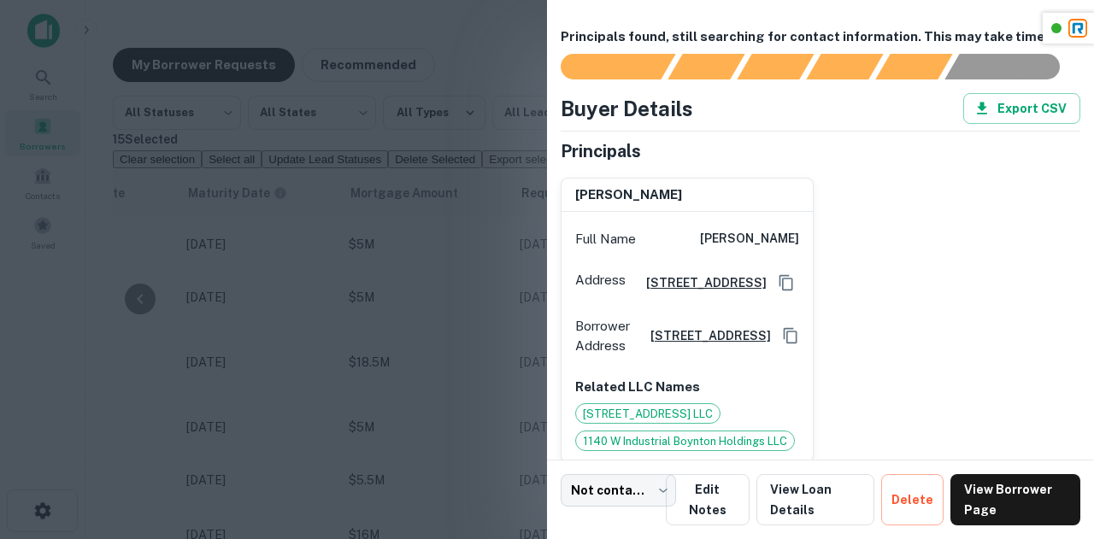
click at [629, 197] on h6 "dovid kaufman" at bounding box center [628, 195] width 107 height 20
click at [539, 247] on div at bounding box center [547, 269] width 1094 height 539
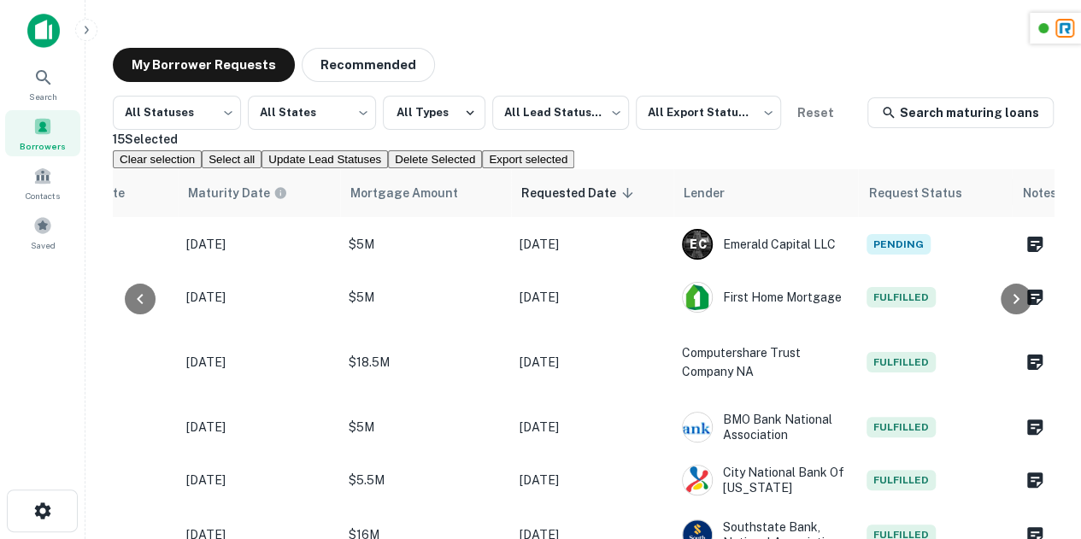
click at [1005, 203] on icon "Go to previous page" at bounding box center [1008, 192] width 21 height 21
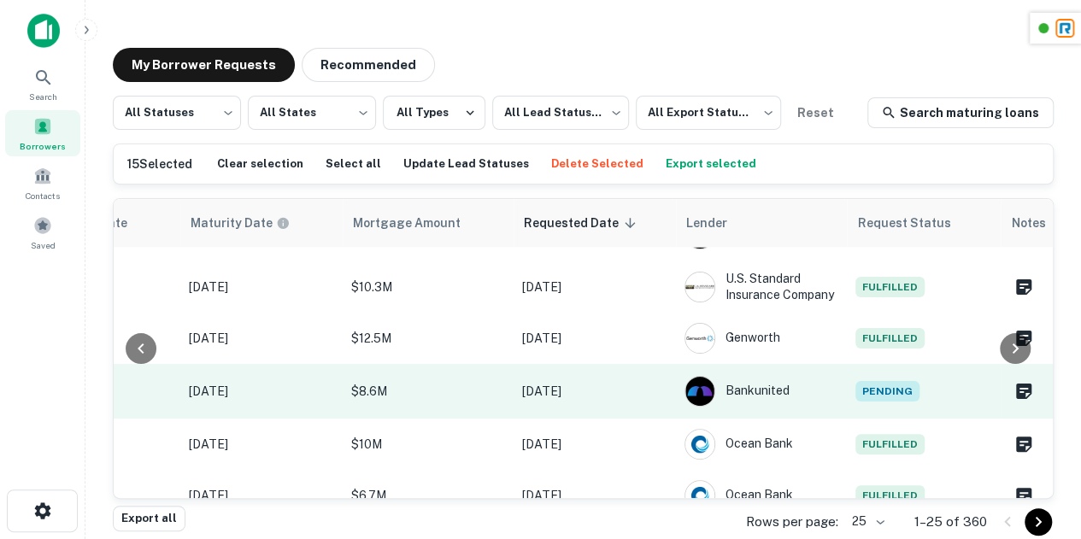
scroll to position [1101, 964]
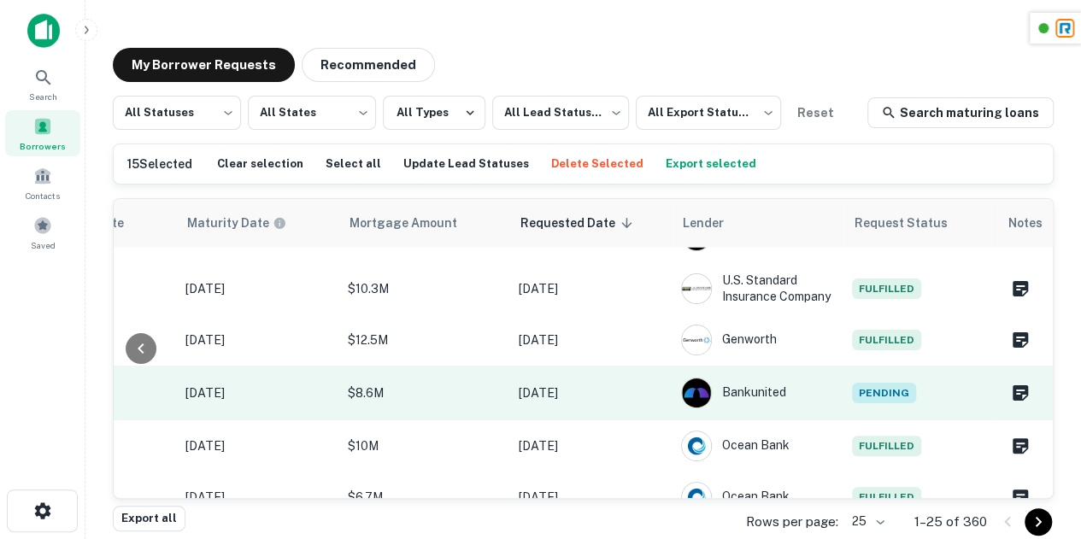
click at [885, 383] on span "Pending" at bounding box center [884, 393] width 64 height 21
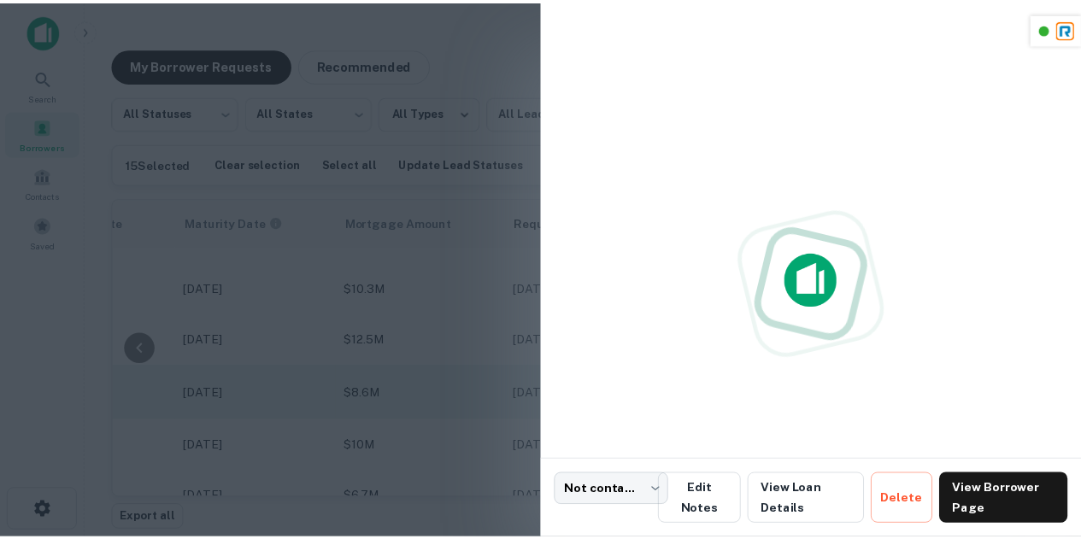
scroll to position [1099, 963]
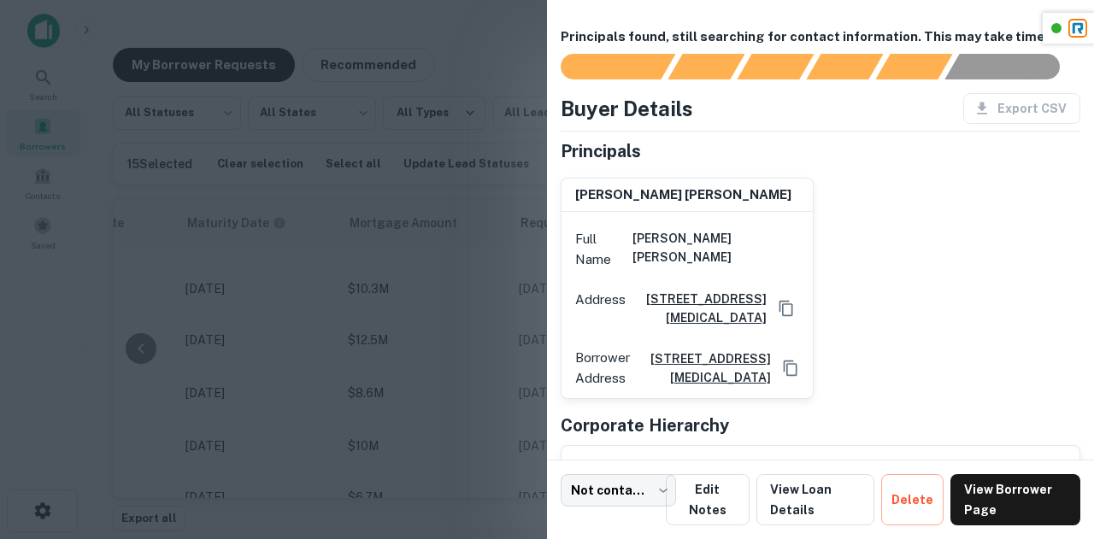
click at [694, 197] on h6 "[PERSON_NAME] [PERSON_NAME]" at bounding box center [683, 195] width 216 height 20
click at [444, 283] on div at bounding box center [547, 269] width 1094 height 539
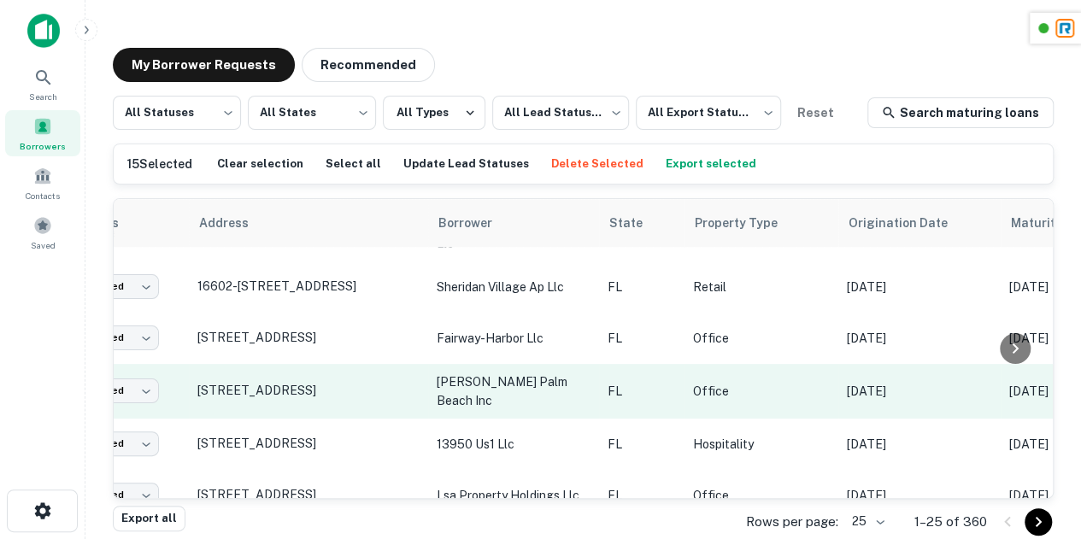
scroll to position [0, 0]
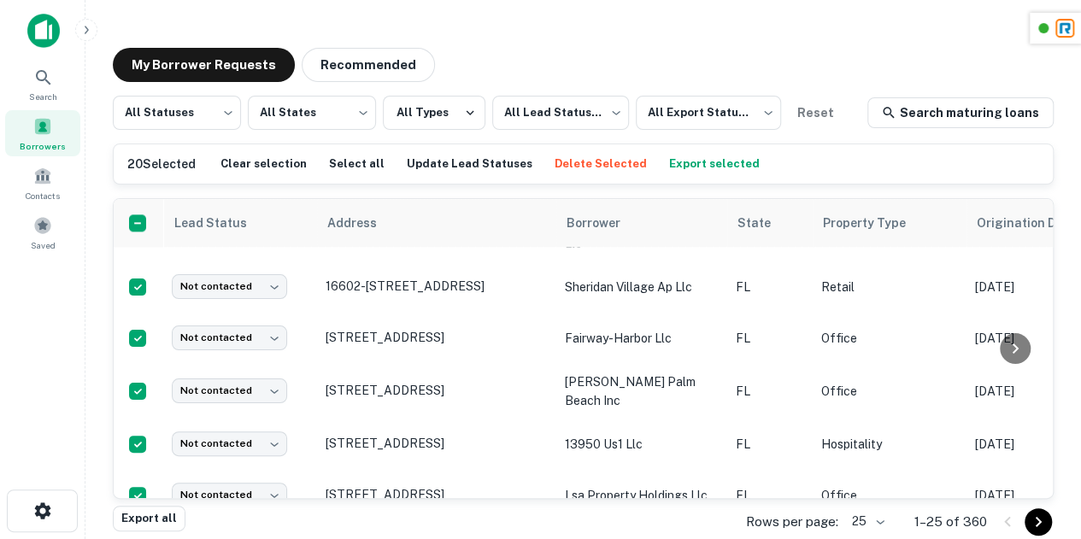
click at [699, 162] on button "Export selected" at bounding box center [714, 164] width 99 height 26
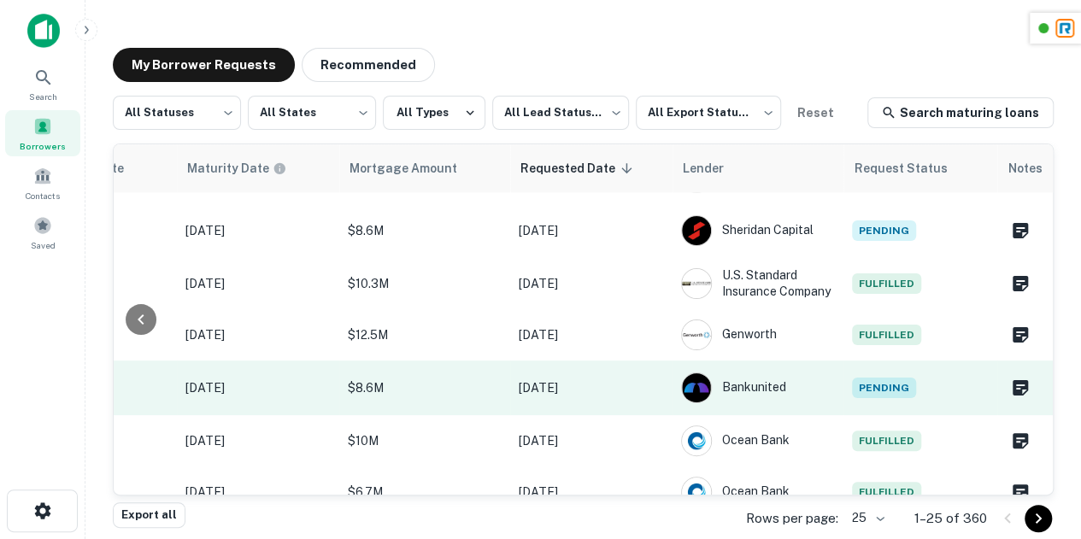
click at [876, 378] on span "Pending" at bounding box center [884, 388] width 64 height 21
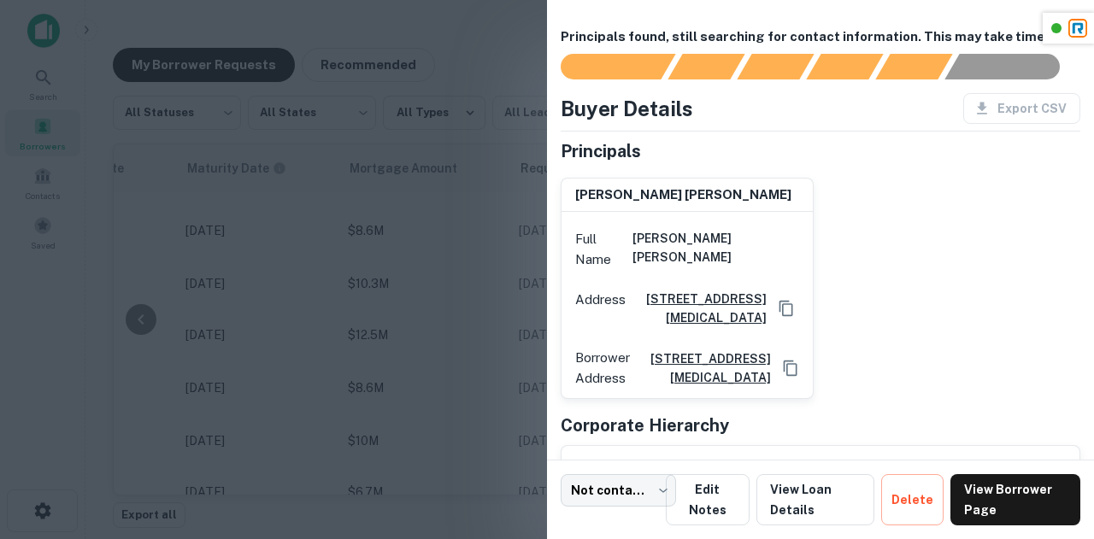
click at [474, 289] on div at bounding box center [547, 269] width 1094 height 539
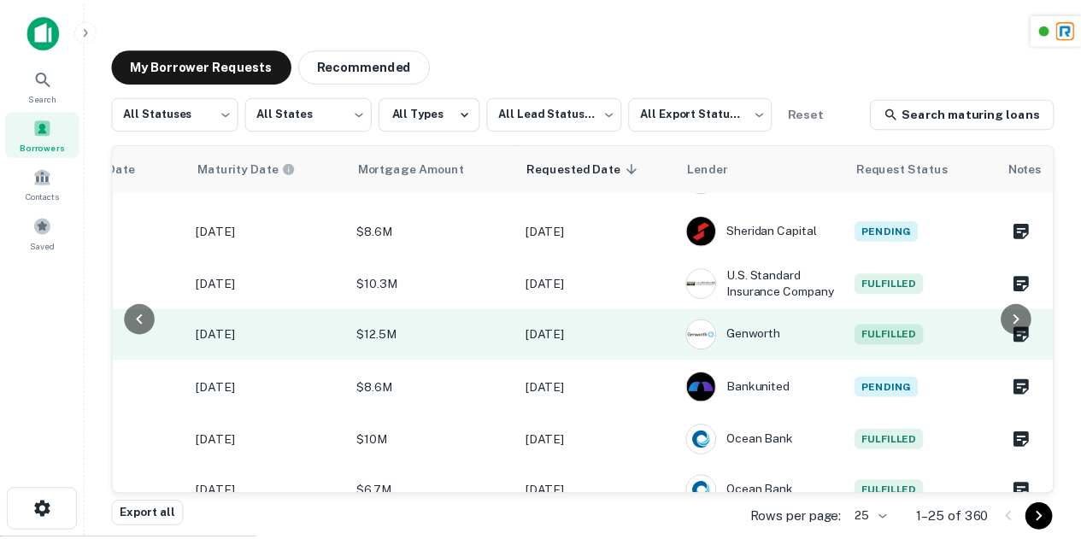
scroll to position [1050, 951]
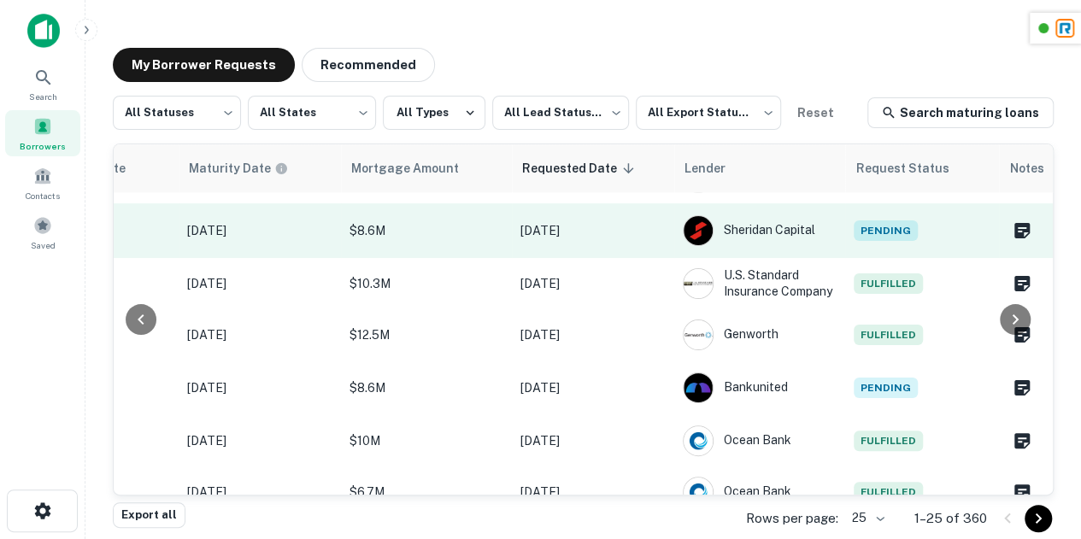
click at [892, 221] on span "Pending" at bounding box center [886, 231] width 64 height 21
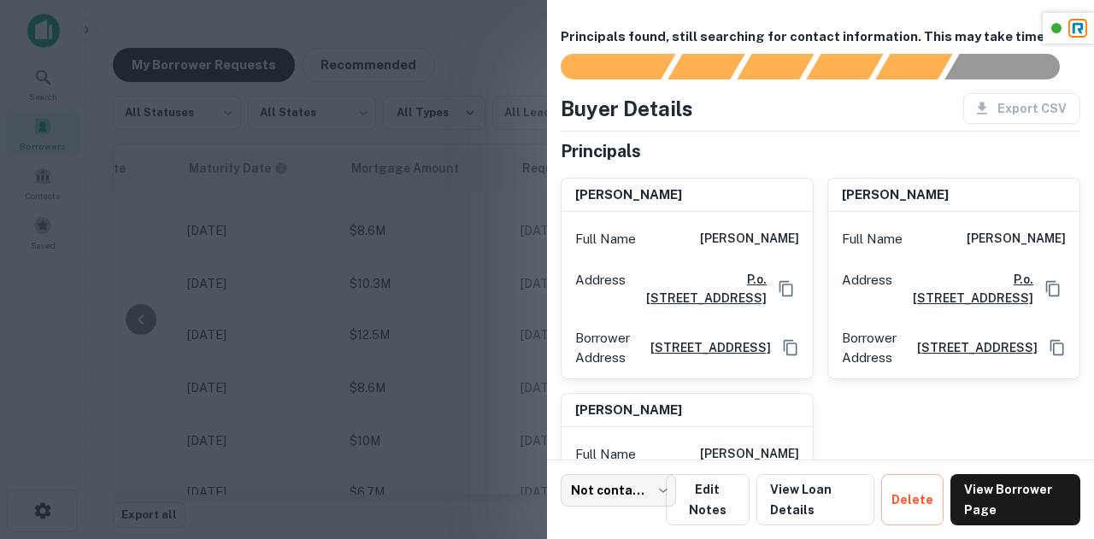
click at [463, 285] on div at bounding box center [547, 269] width 1094 height 539
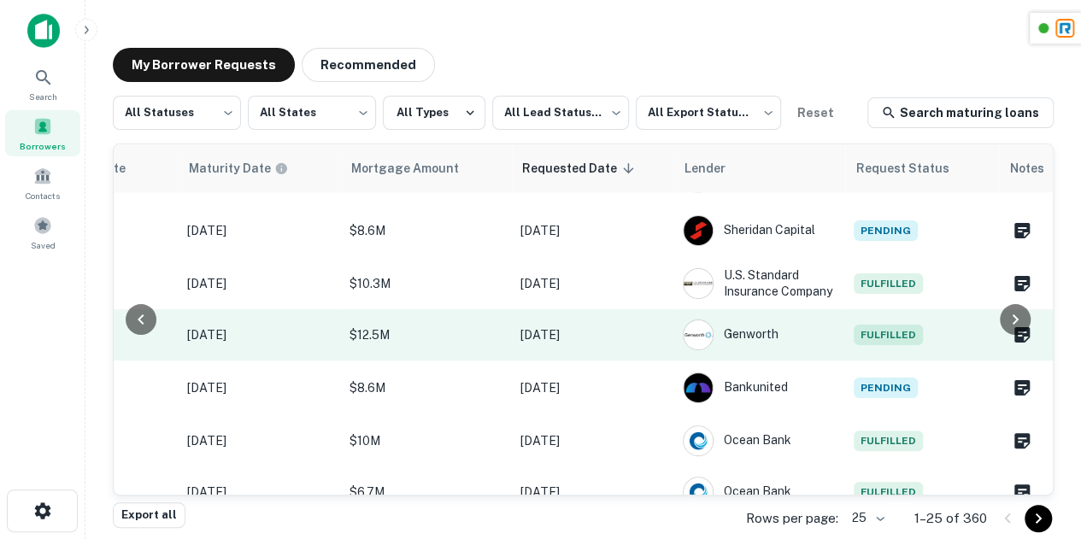
scroll to position [2, 0]
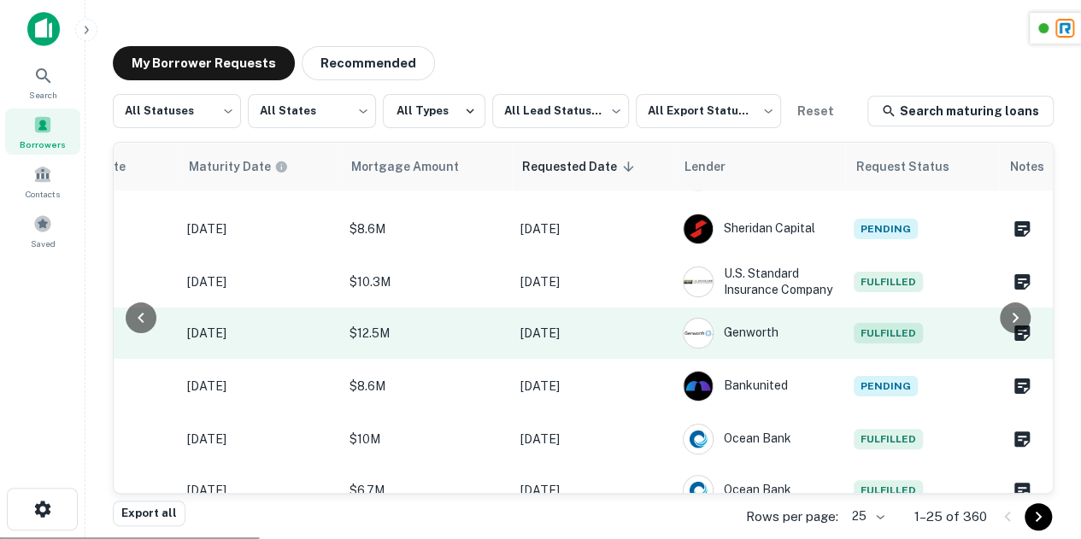
click at [639, 313] on td "[DATE]" at bounding box center [593, 333] width 162 height 51
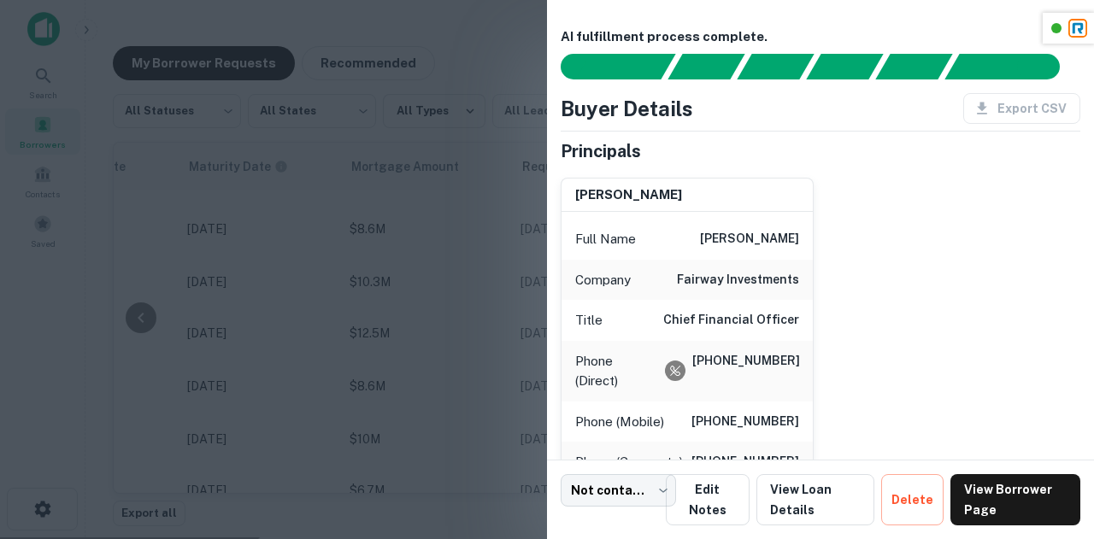
click at [453, 336] on div at bounding box center [547, 269] width 1094 height 539
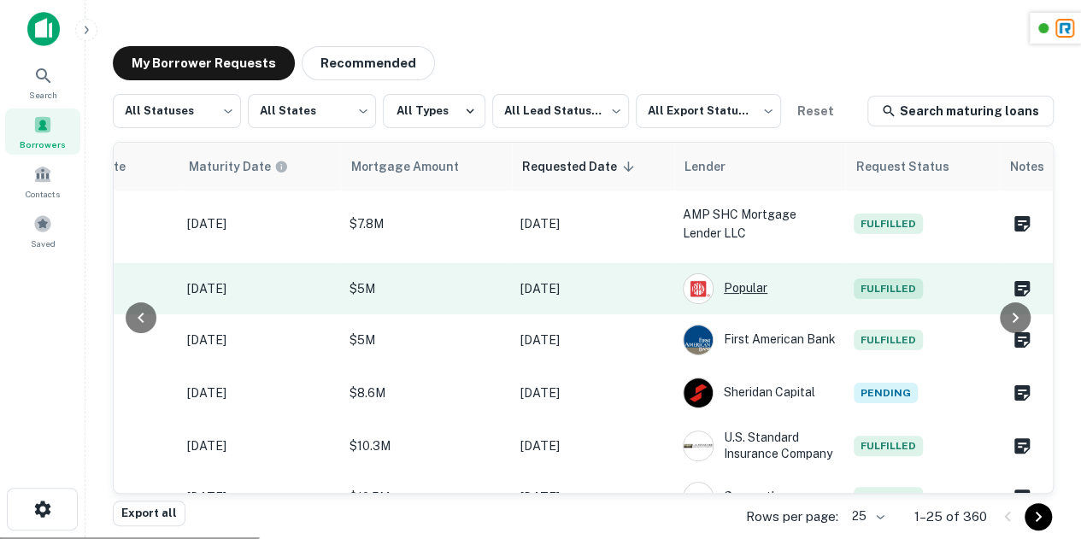
scroll to position [1050, 951]
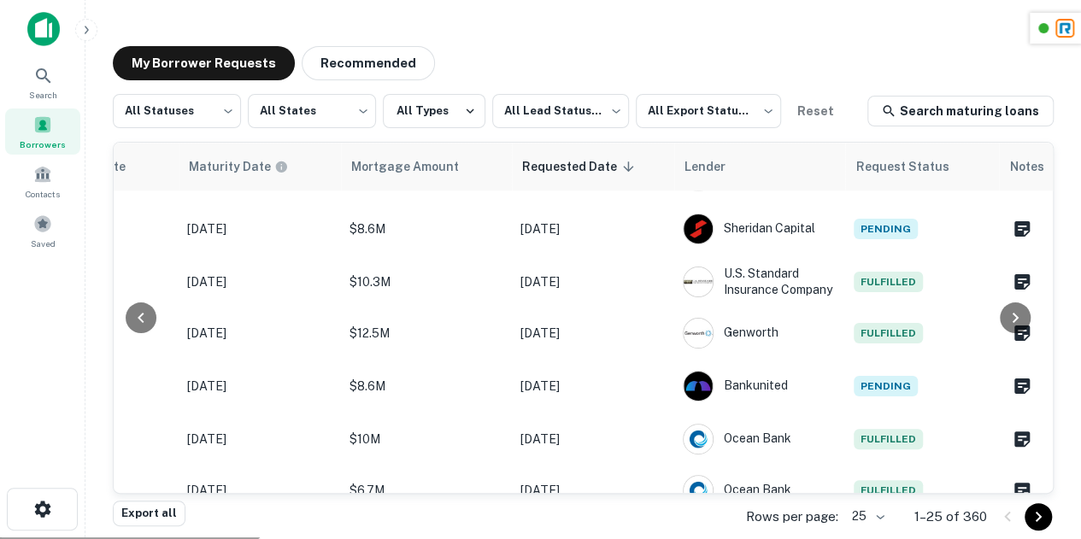
click at [1025, 515] on button "Go to next page" at bounding box center [1038, 516] width 27 height 27
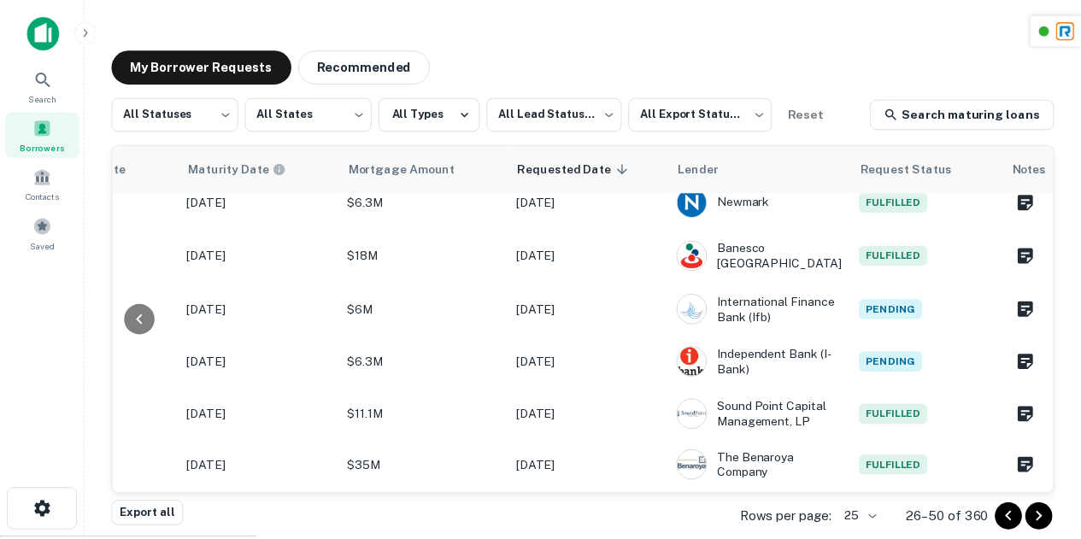
scroll to position [1050, 949]
